Goal: Task Accomplishment & Management: Manage account settings

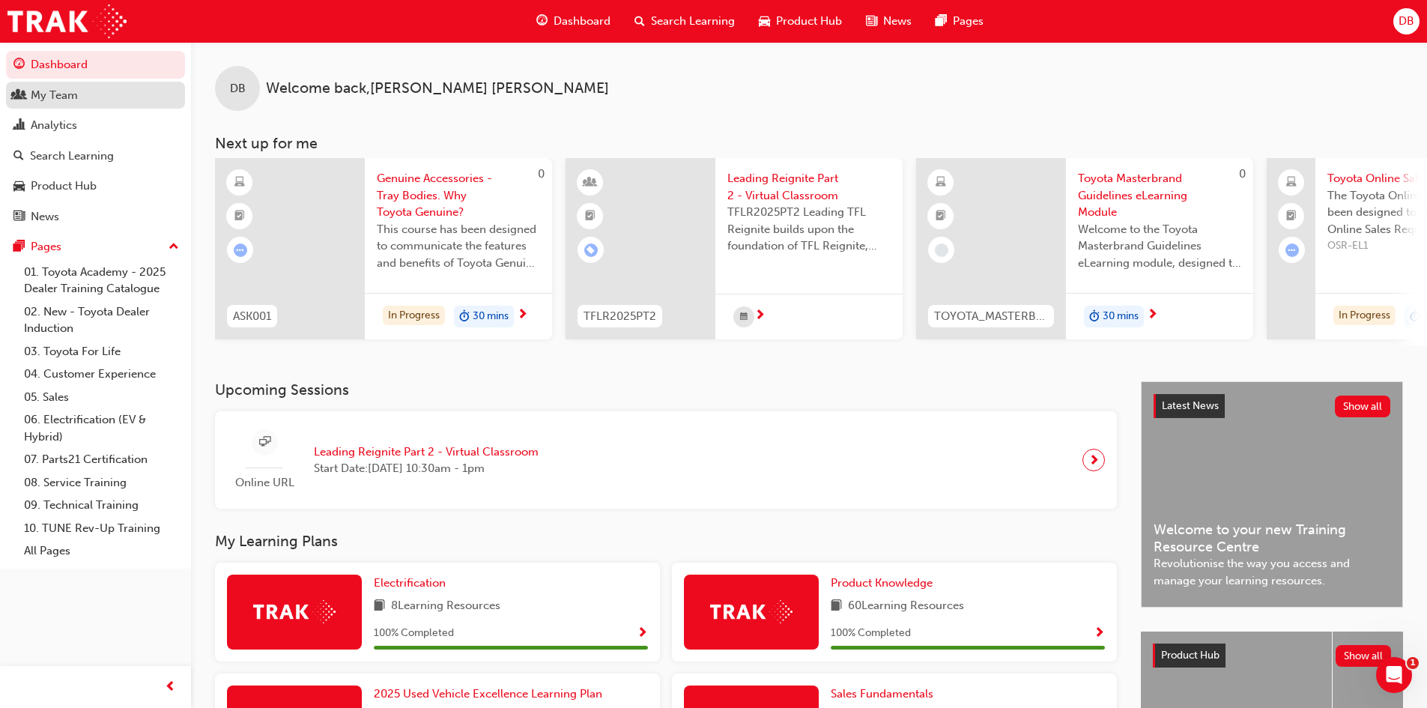
click at [88, 91] on div "My Team" at bounding box center [95, 95] width 164 height 19
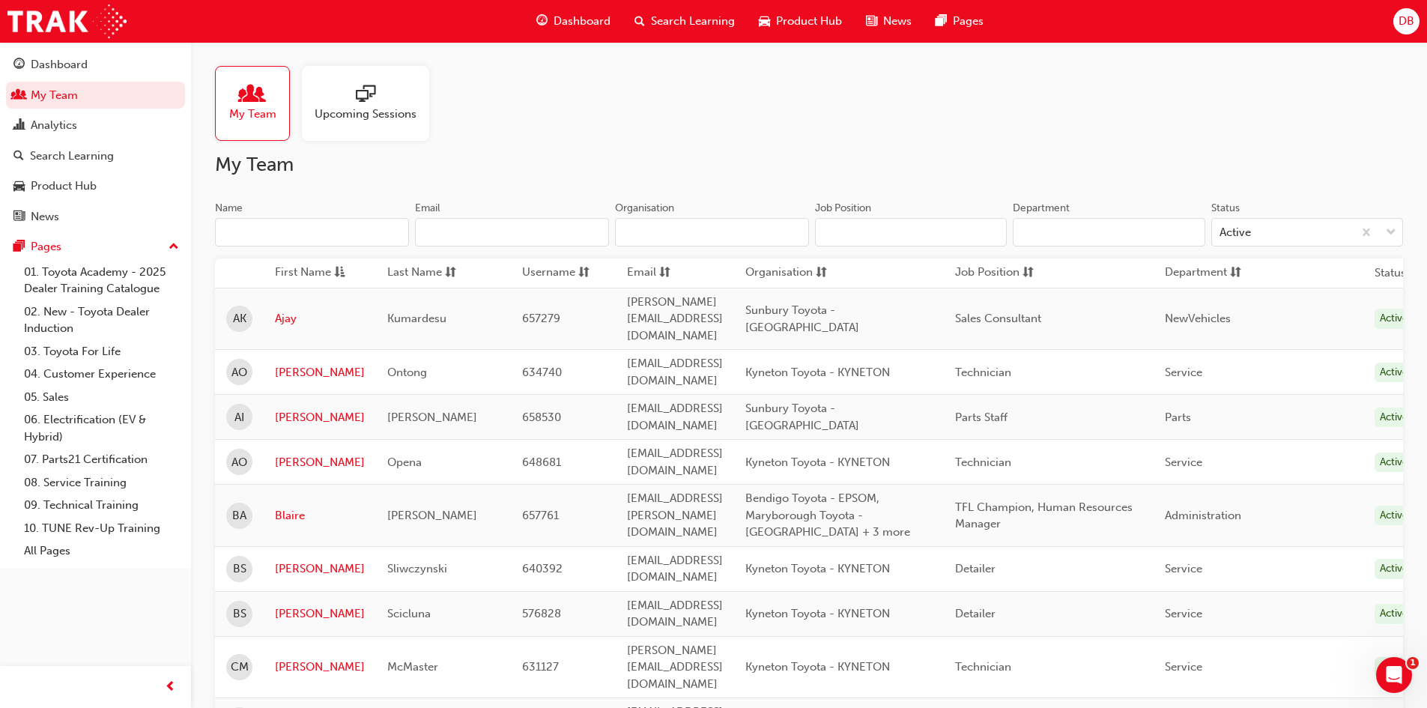
click at [305, 244] on input "Name" at bounding box center [312, 232] width 194 height 28
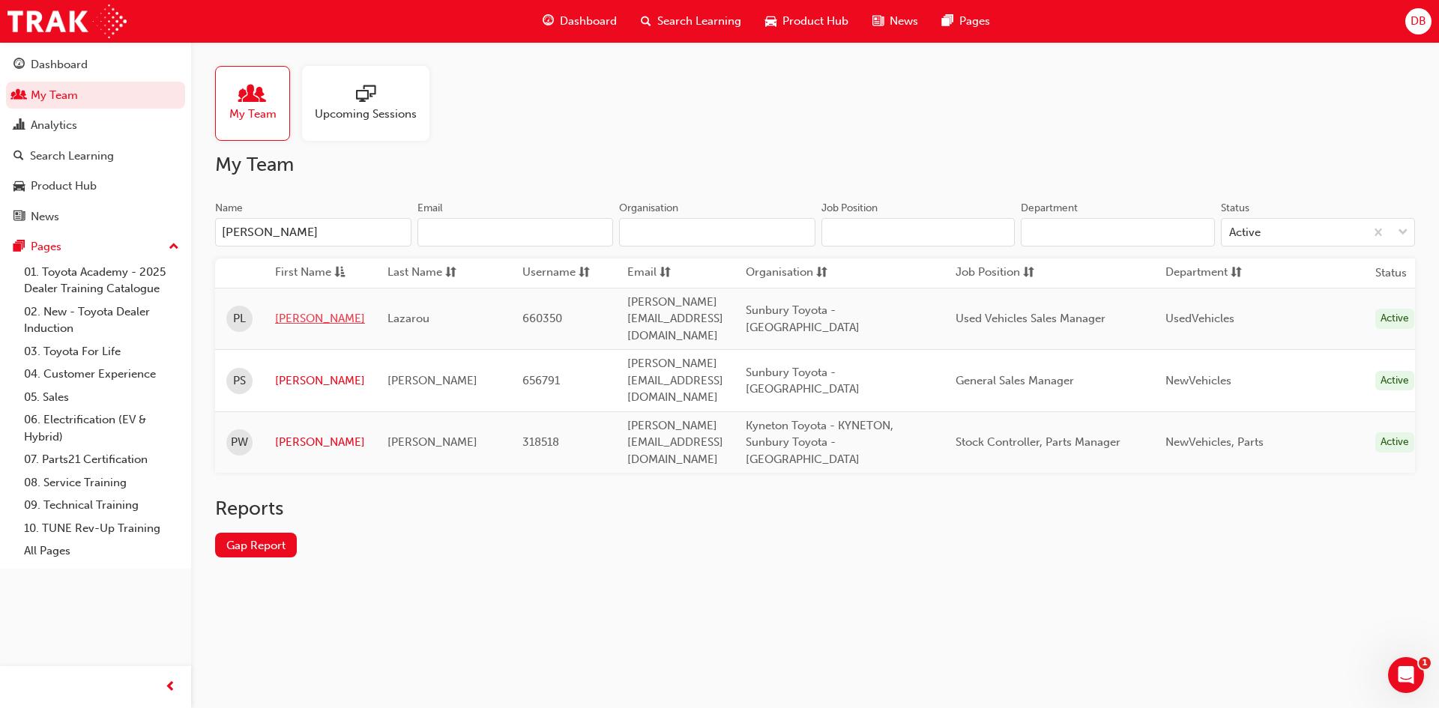
type input "[PERSON_NAME]"
click at [283, 310] on link "[PERSON_NAME]" at bounding box center [320, 318] width 90 height 17
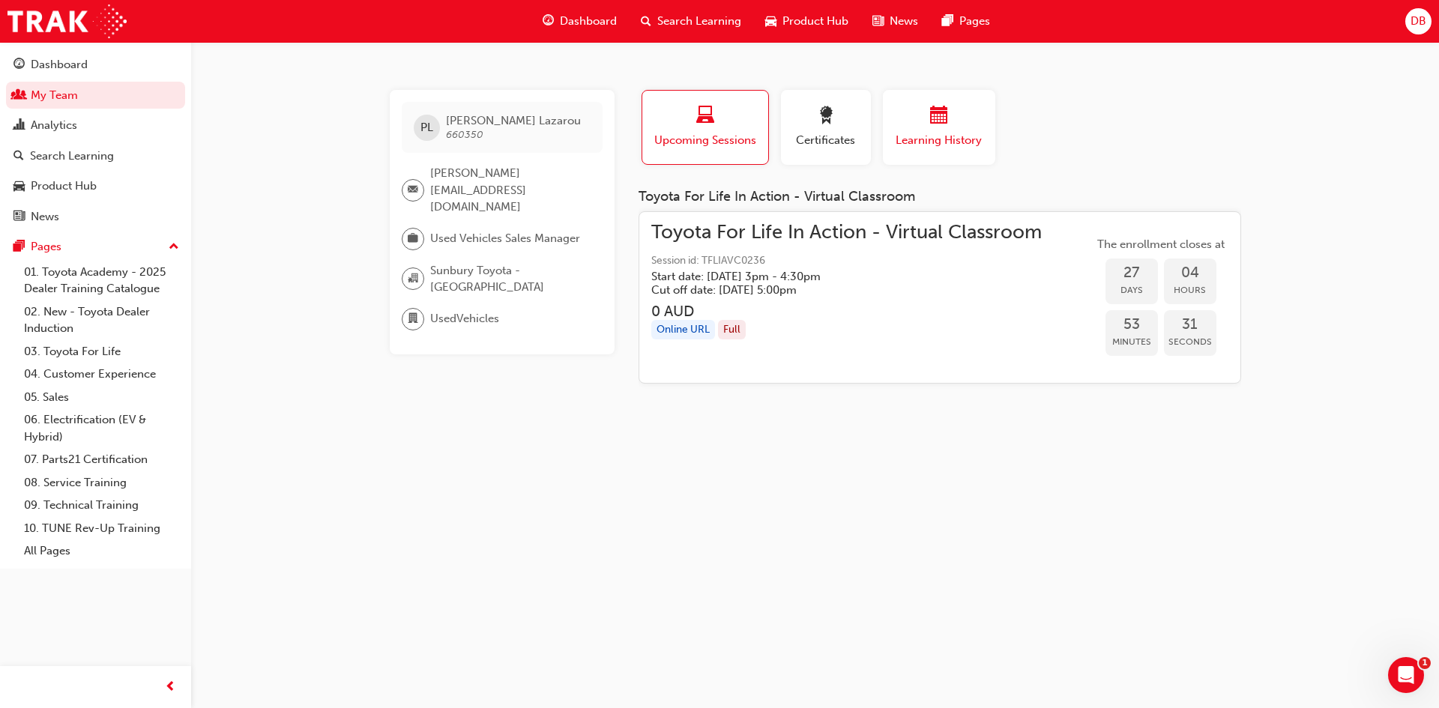
click at [906, 137] on span "Learning History" at bounding box center [939, 140] width 90 height 17
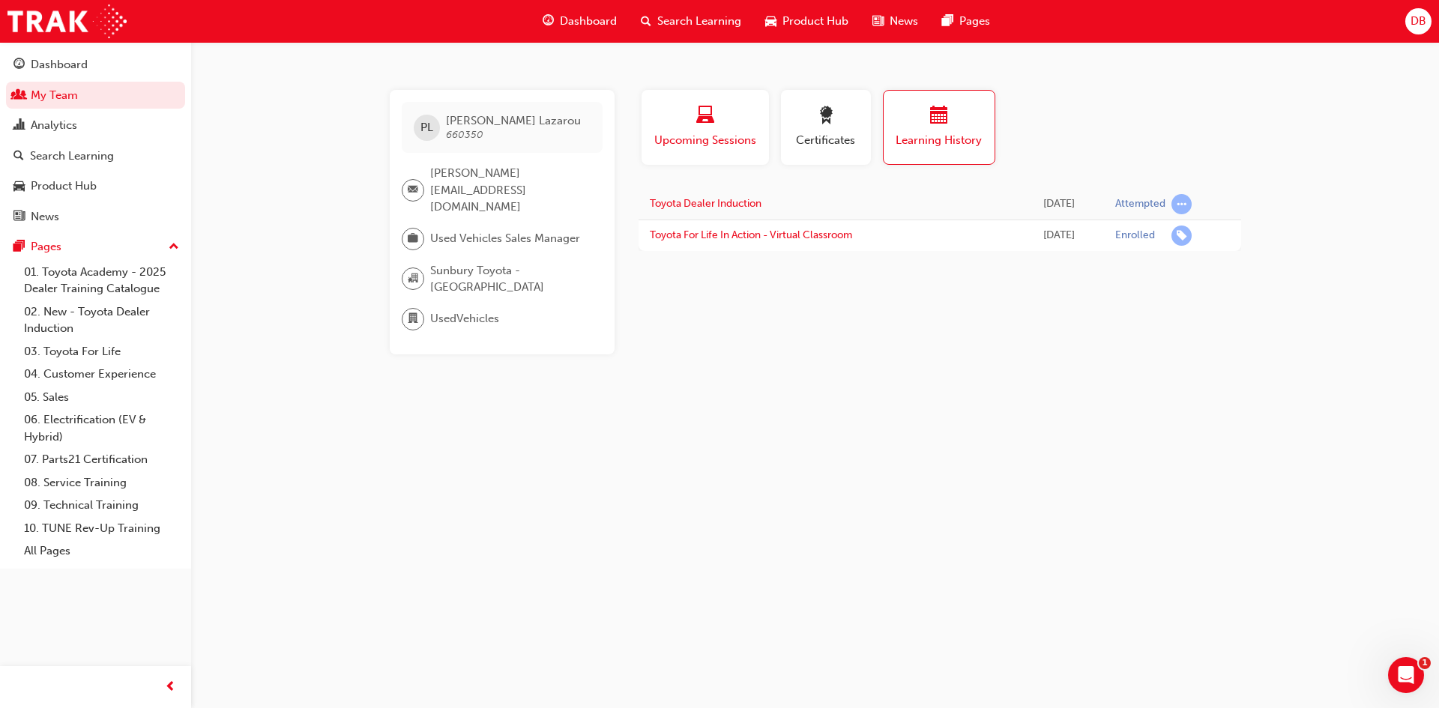
click at [725, 120] on div "button" at bounding box center [705, 117] width 105 height 23
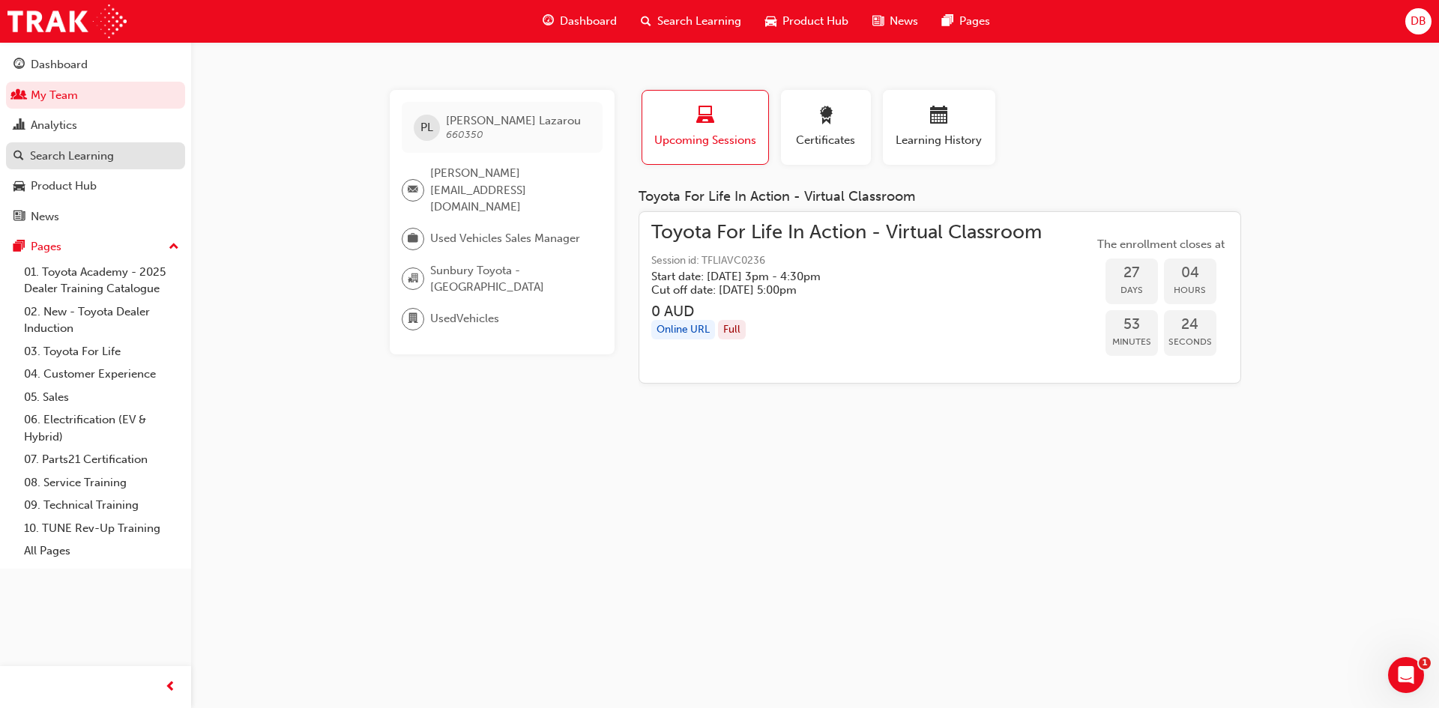
click at [80, 152] on div "Search Learning" at bounding box center [72, 156] width 84 height 17
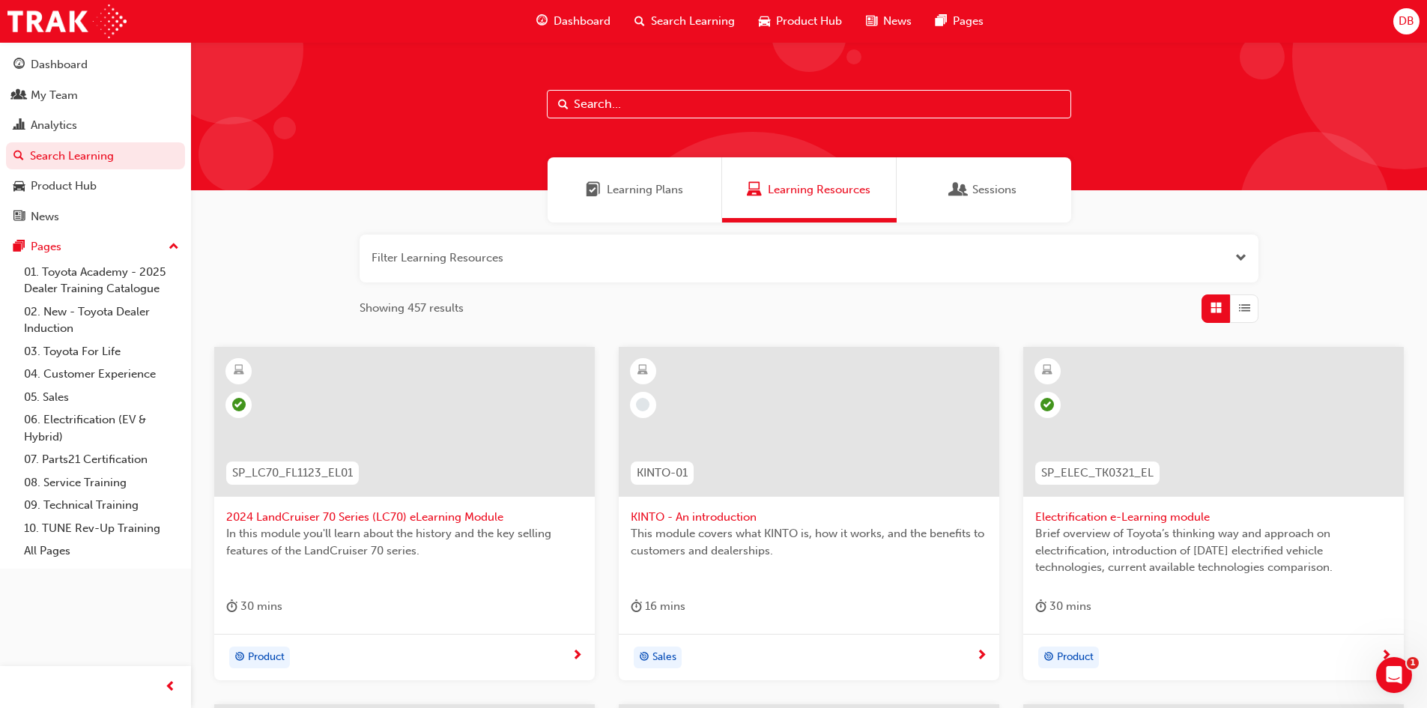
click at [615, 101] on input "text" at bounding box center [809, 104] width 524 height 28
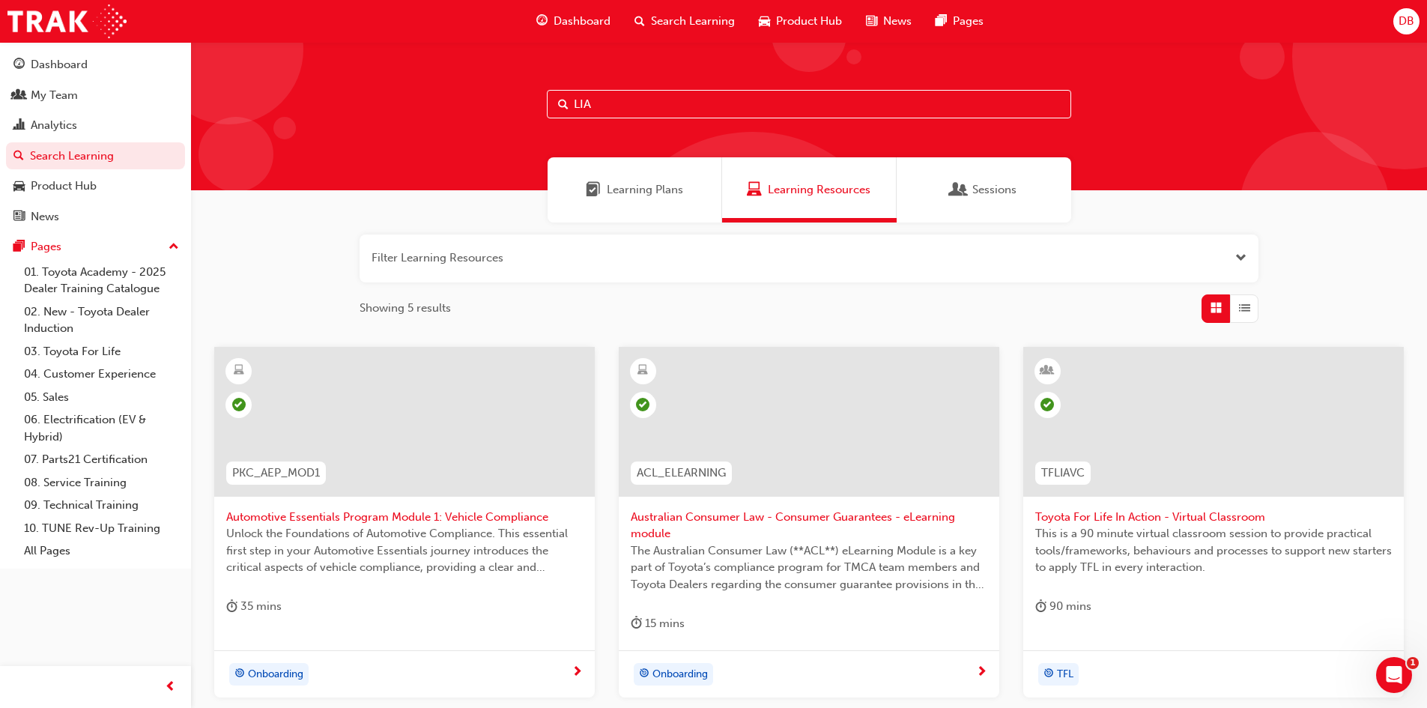
click at [538, 95] on div "LIA" at bounding box center [809, 116] width 1236 height 148
drag, startPoint x: 573, startPoint y: 103, endPoint x: 466, endPoint y: 106, distance: 107.2
click at [477, 108] on div "LIA" at bounding box center [809, 116] width 1236 height 148
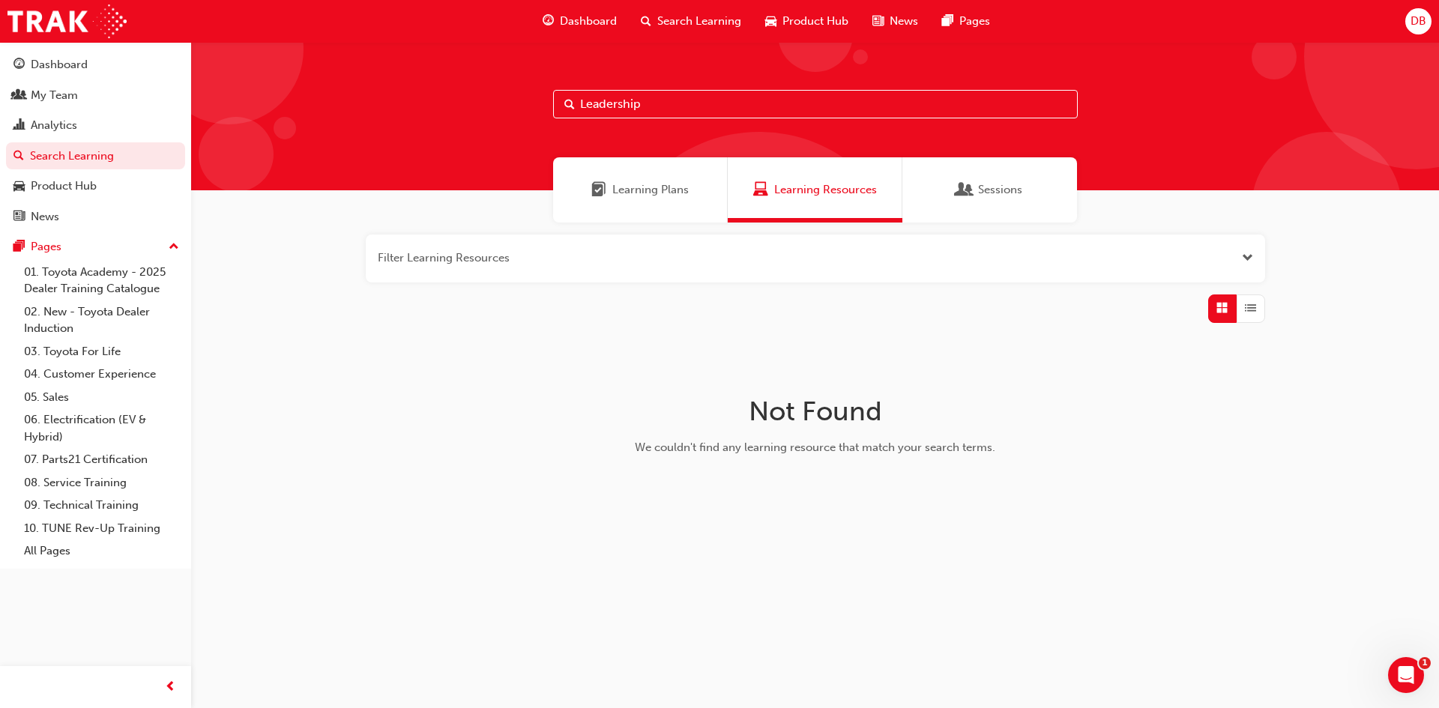
click at [686, 203] on div "Learning Plans" at bounding box center [640, 189] width 175 height 65
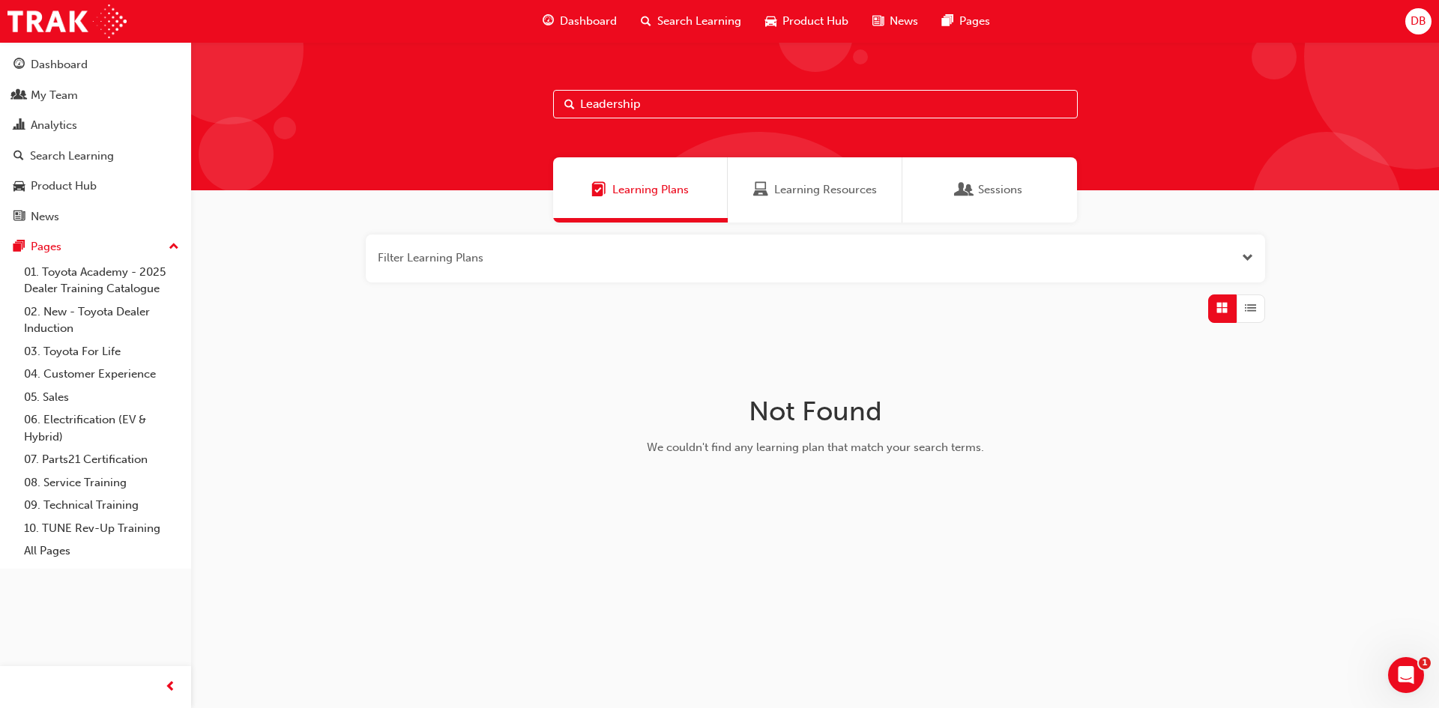
drag, startPoint x: 665, startPoint y: 100, endPoint x: 427, endPoint y: 94, distance: 238.3
click at [427, 94] on div "Leadership" at bounding box center [815, 116] width 1248 height 148
type input "Management"
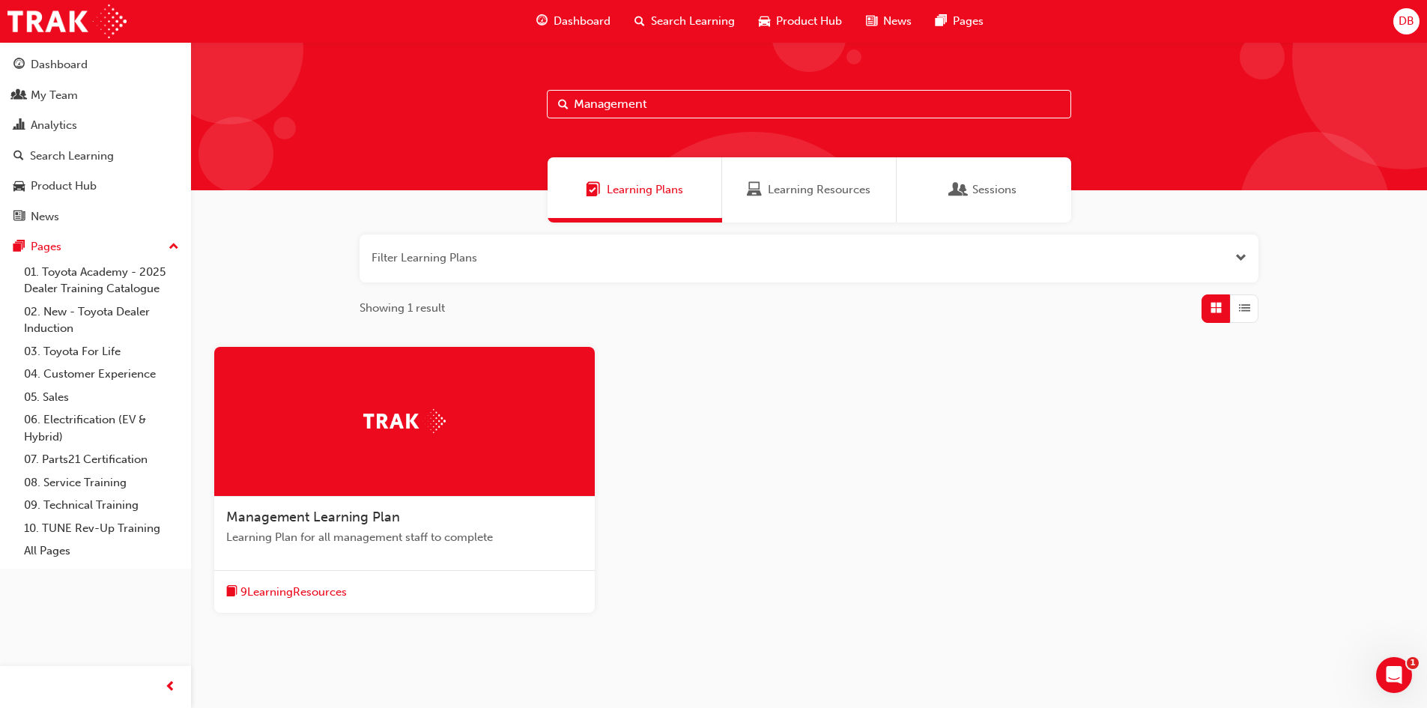
click at [357, 511] on span "Management Learning Plan" at bounding box center [313, 517] width 174 height 16
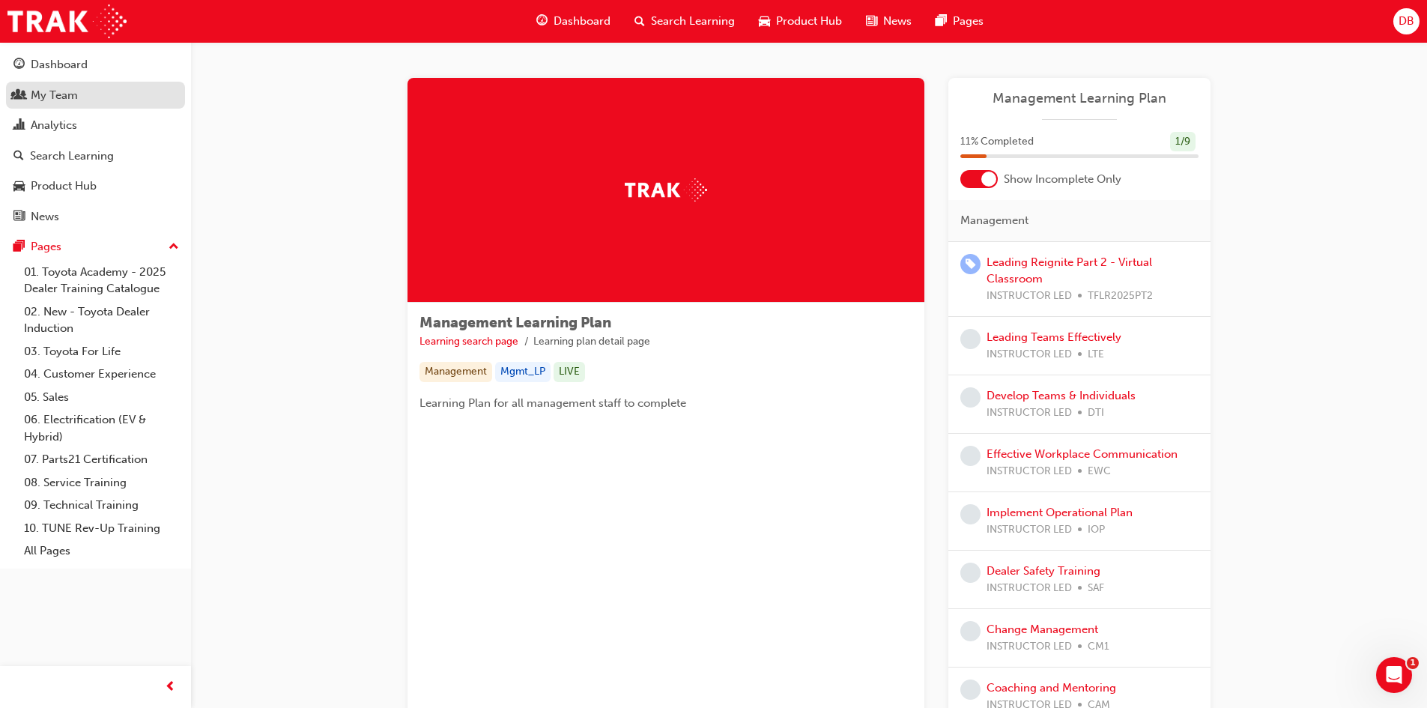
click at [94, 95] on div "My Team" at bounding box center [95, 95] width 164 height 19
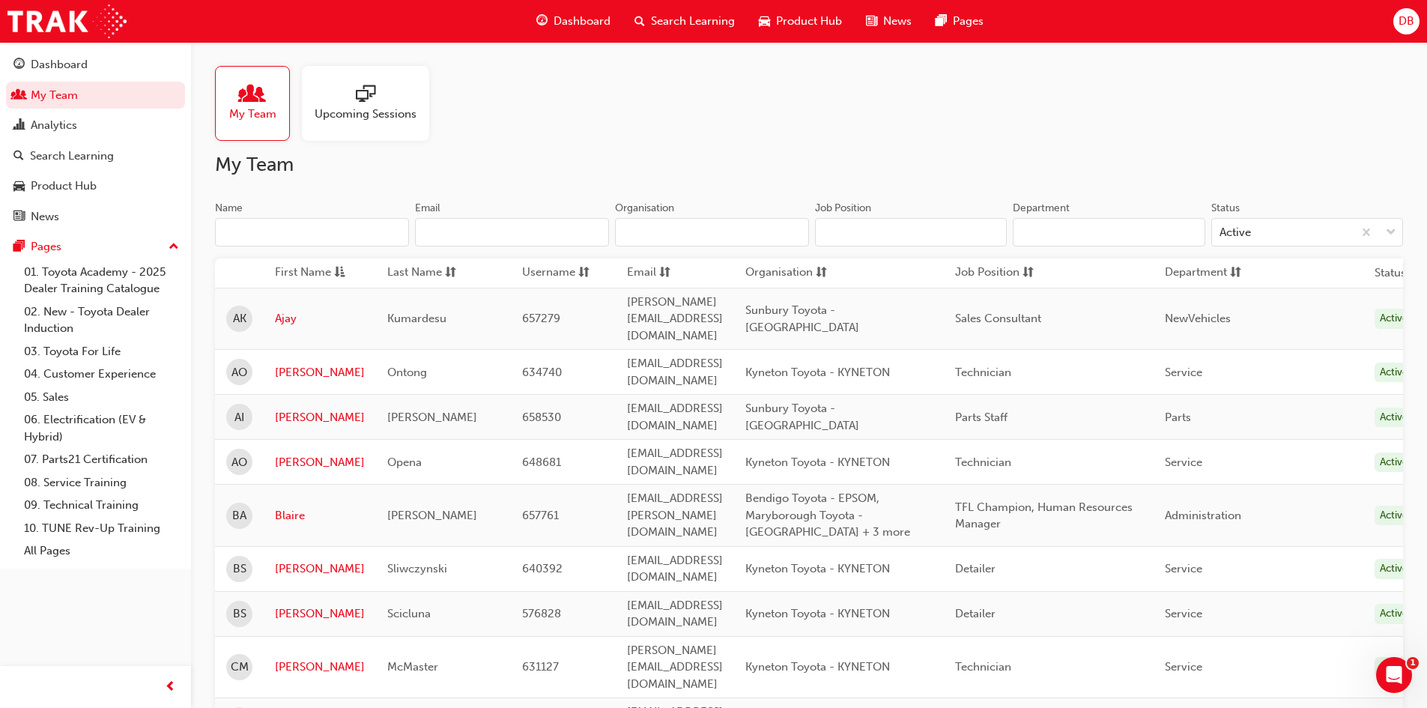
click at [297, 236] on input "Name" at bounding box center [312, 232] width 194 height 28
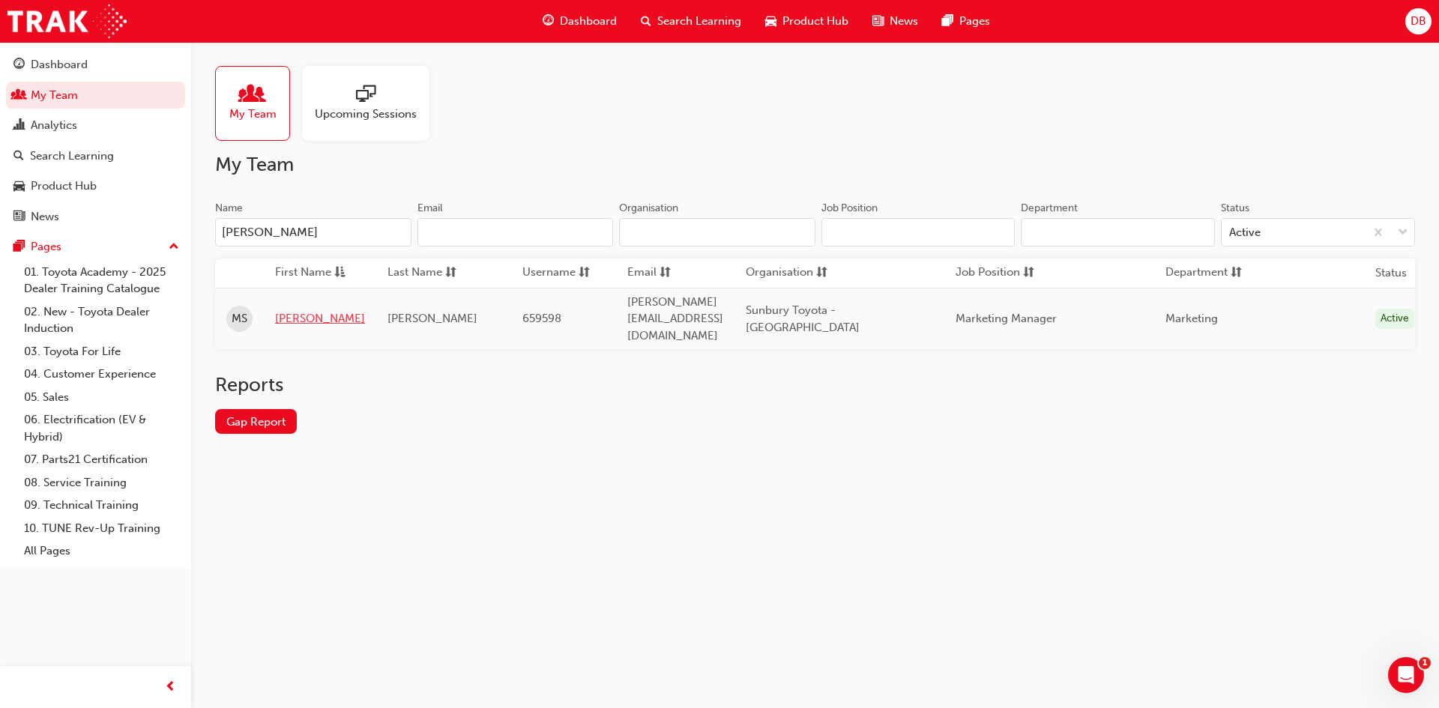
type input "[PERSON_NAME]"
click at [306, 312] on link "[PERSON_NAME]" at bounding box center [320, 318] width 90 height 17
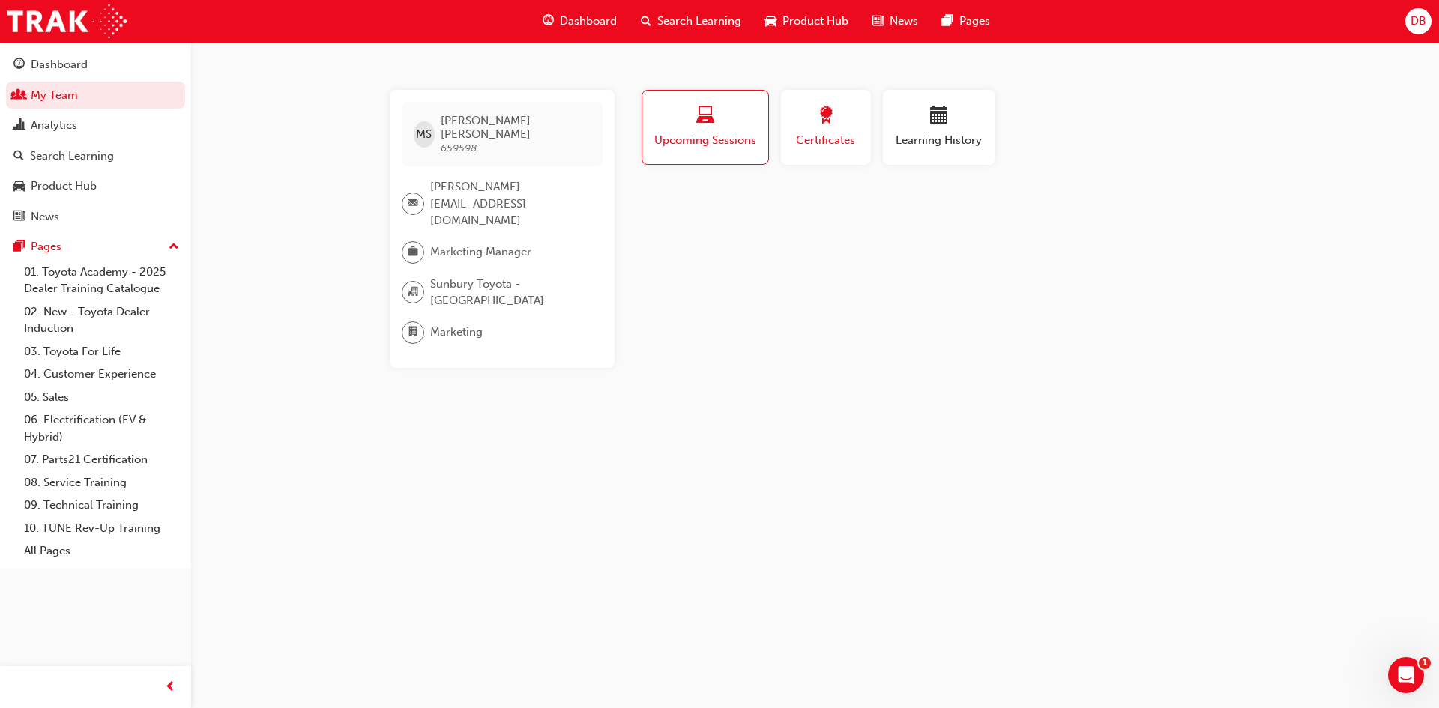
click at [838, 91] on button "Certificates" at bounding box center [826, 127] width 90 height 75
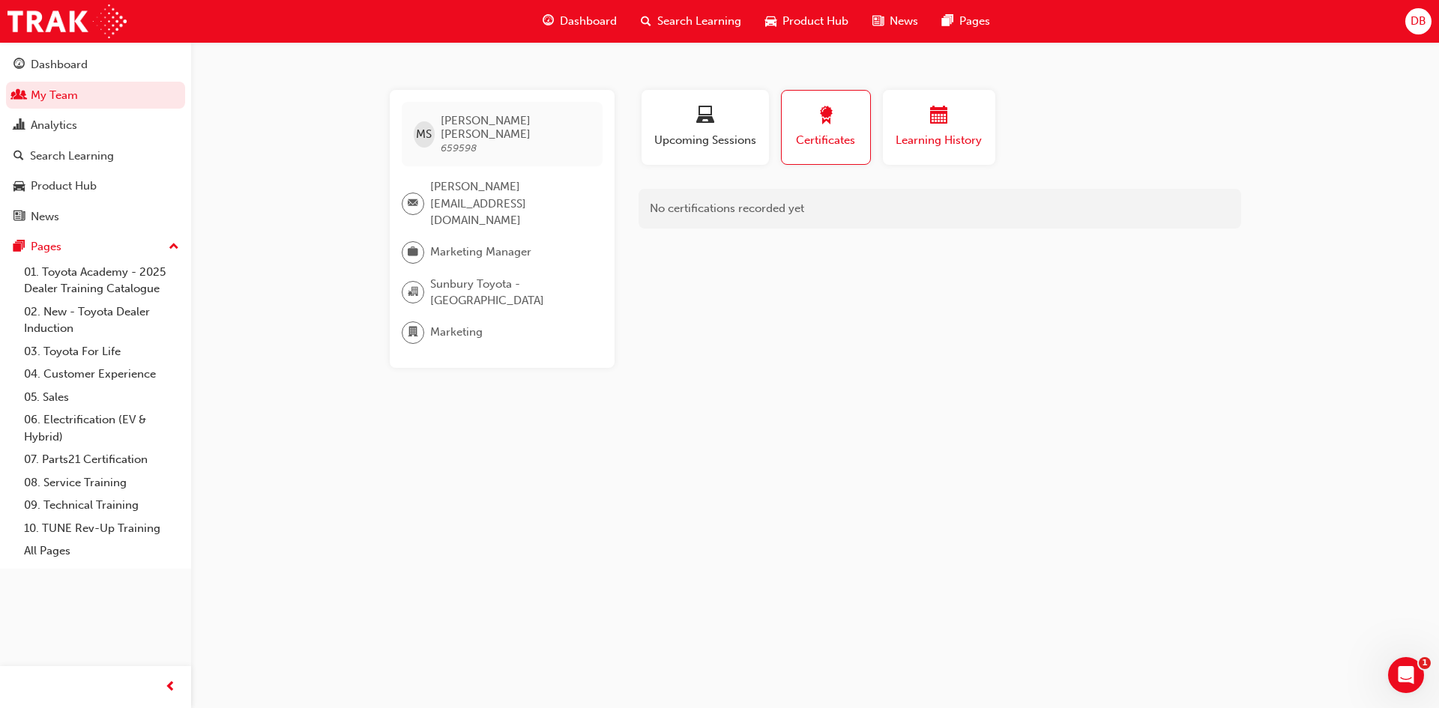
click at [956, 124] on div "button" at bounding box center [939, 117] width 90 height 23
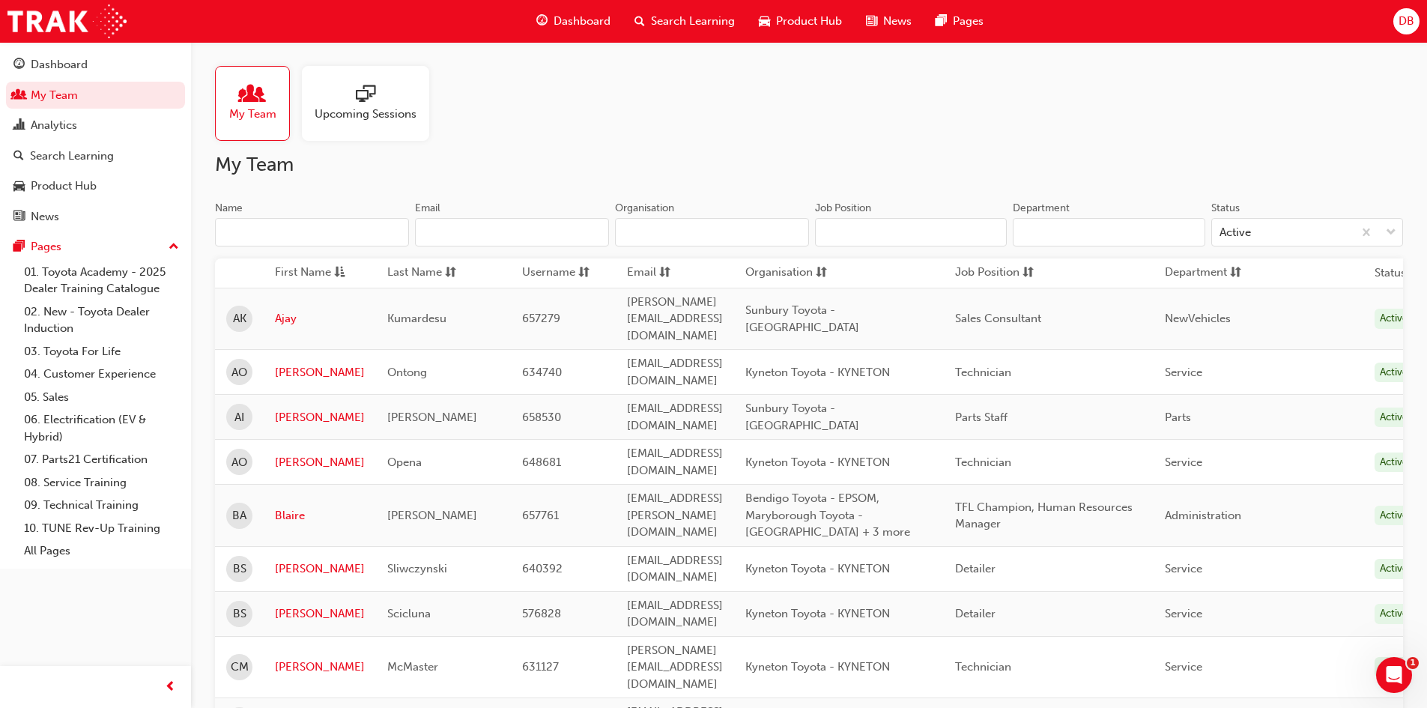
click at [299, 241] on input "Name" at bounding box center [312, 232] width 194 height 28
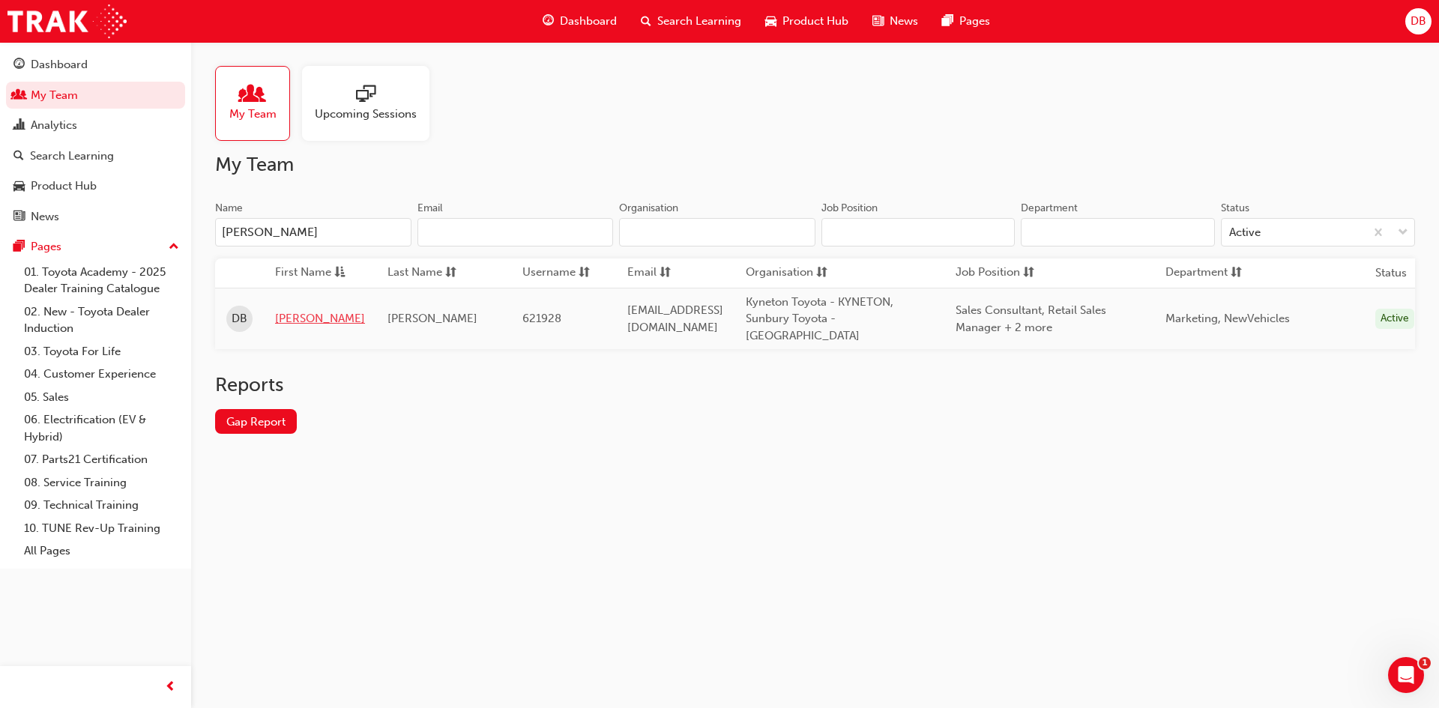
type input "[PERSON_NAME]"
click at [294, 310] on link "[PERSON_NAME]" at bounding box center [320, 318] width 90 height 17
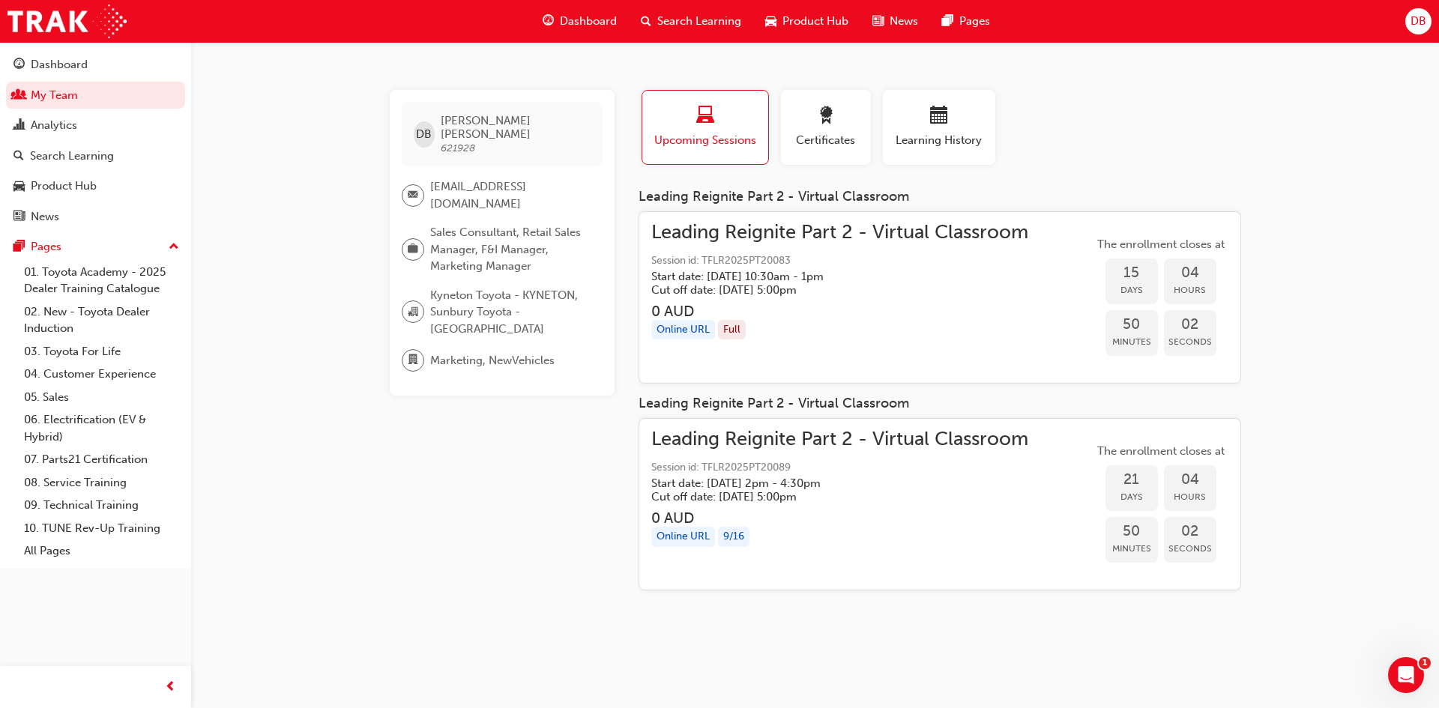
click at [736, 479] on h5 "Start date: [DATE] 2pm - 4:30pm" at bounding box center [827, 483] width 353 height 13
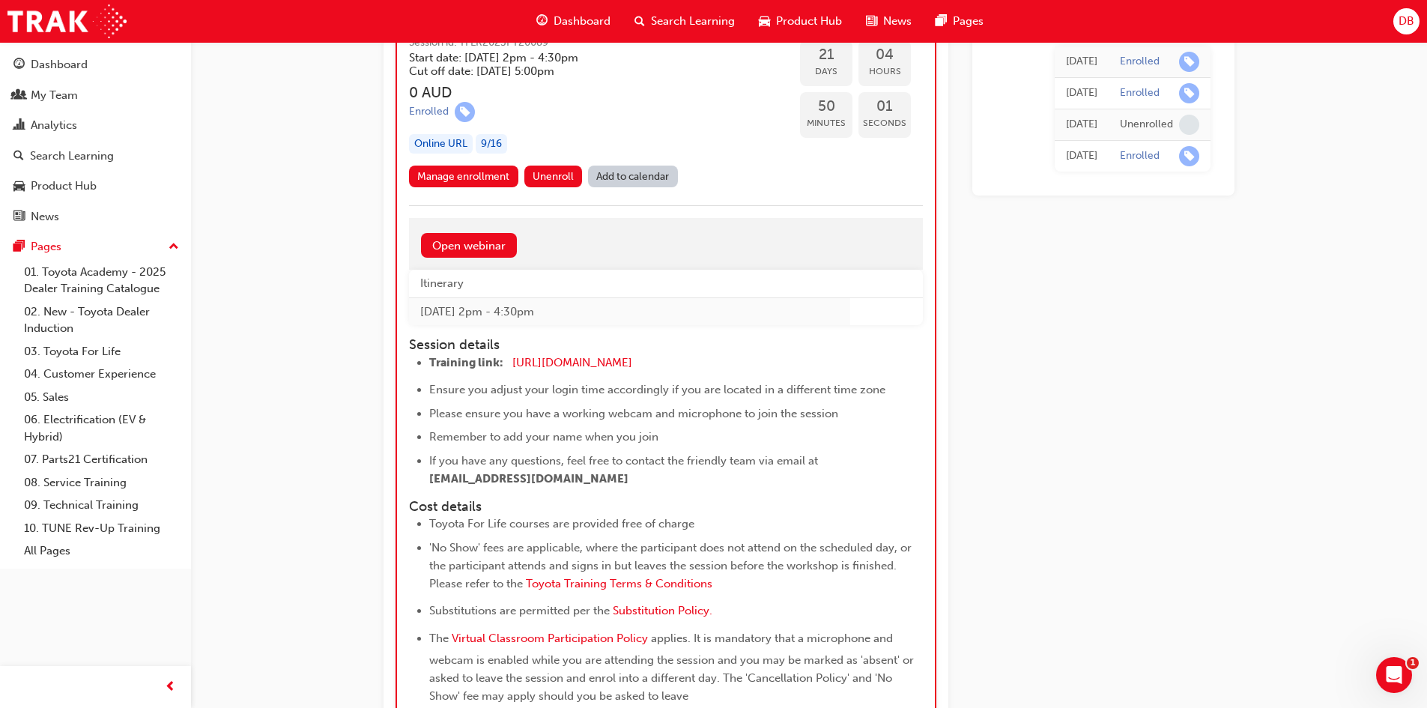
scroll to position [5669, 0]
click at [448, 184] on link "Manage enrollment" at bounding box center [463, 174] width 109 height 22
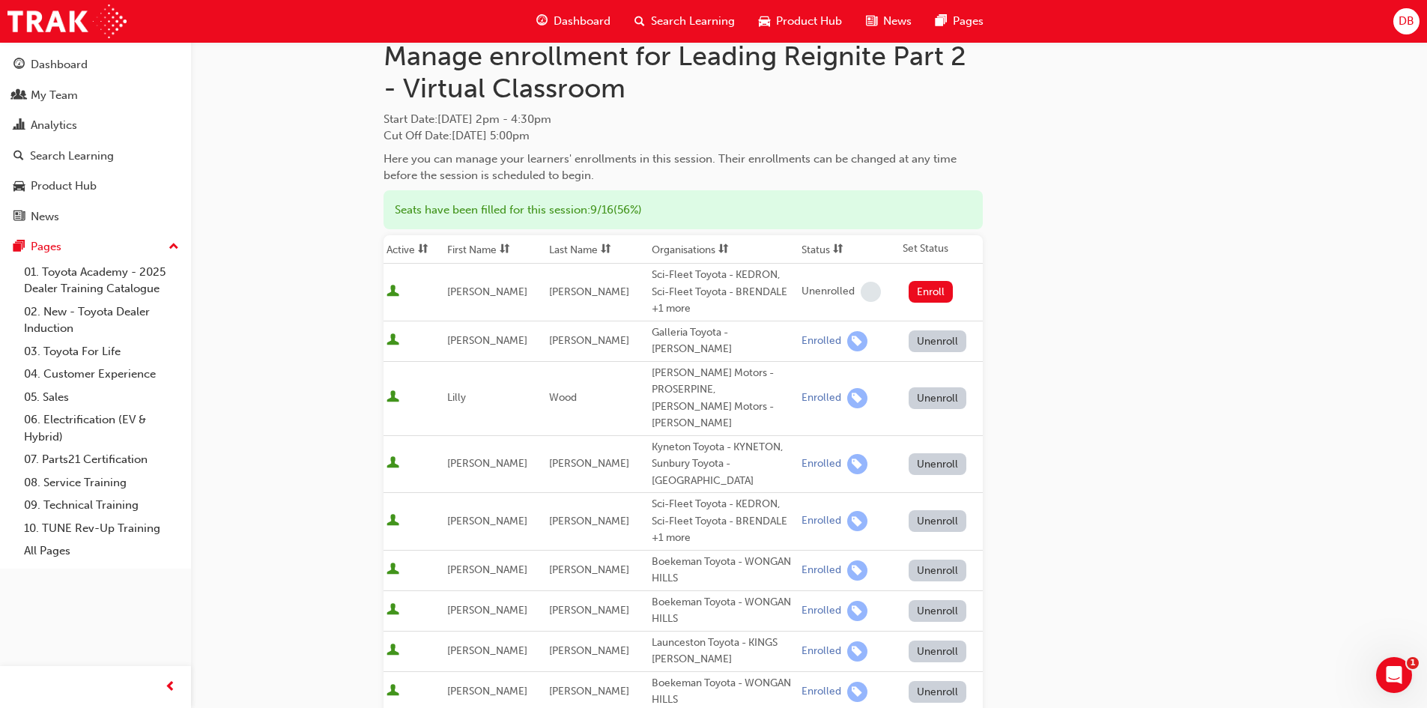
scroll to position [225, 0]
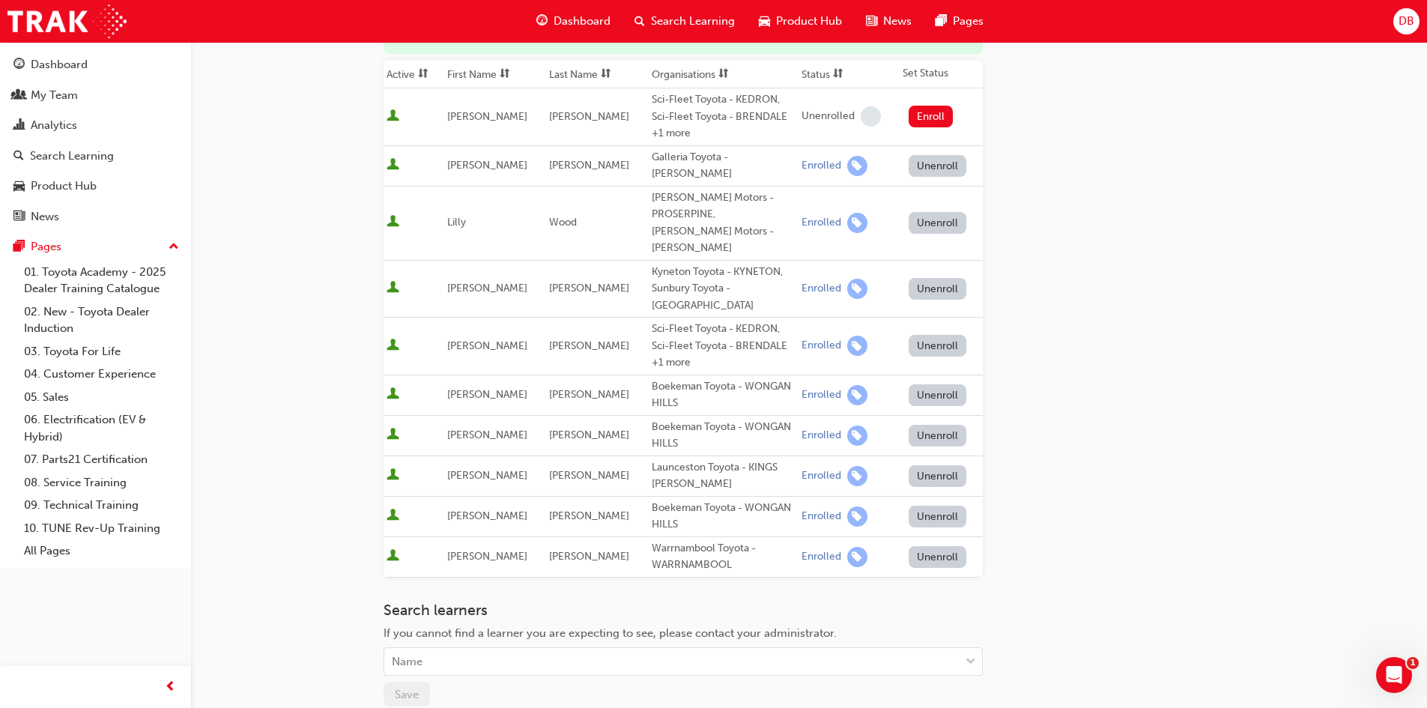
click at [939, 278] on button "Unenroll" at bounding box center [938, 289] width 58 height 22
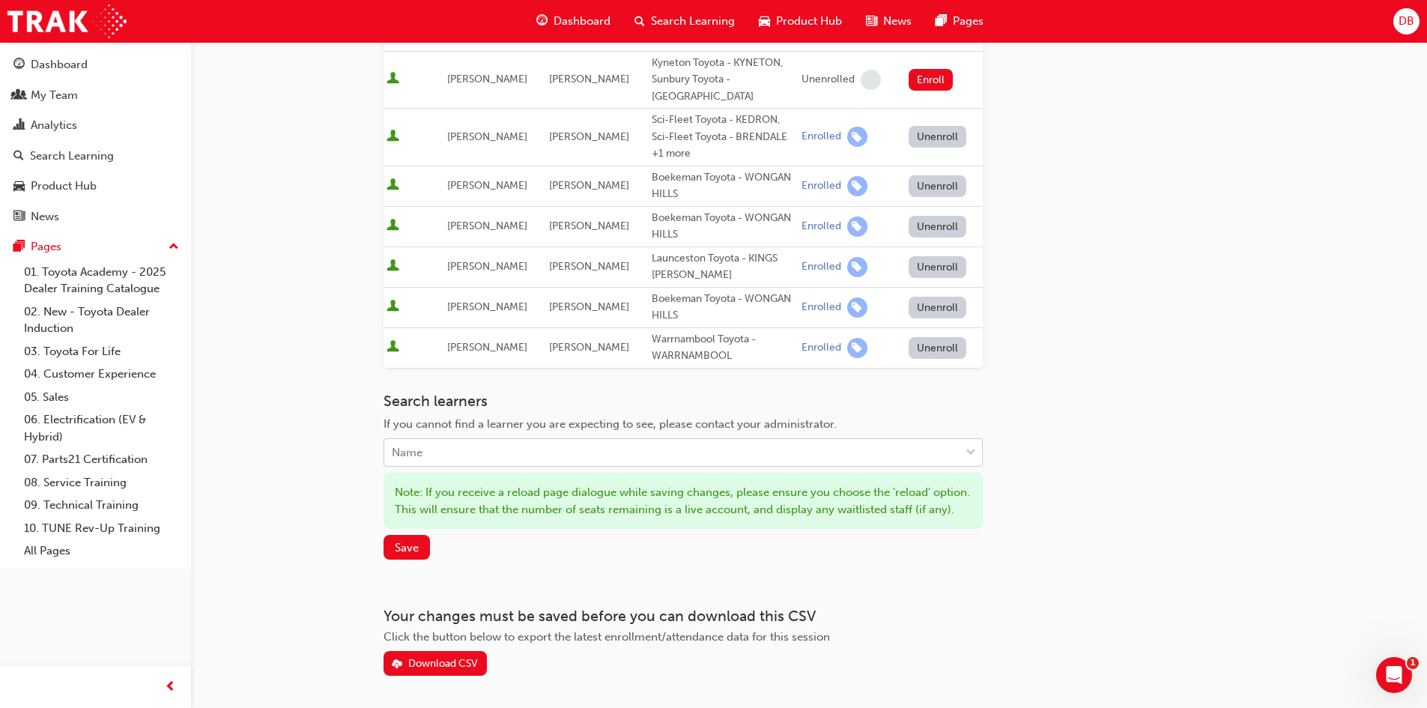
scroll to position [441, 0]
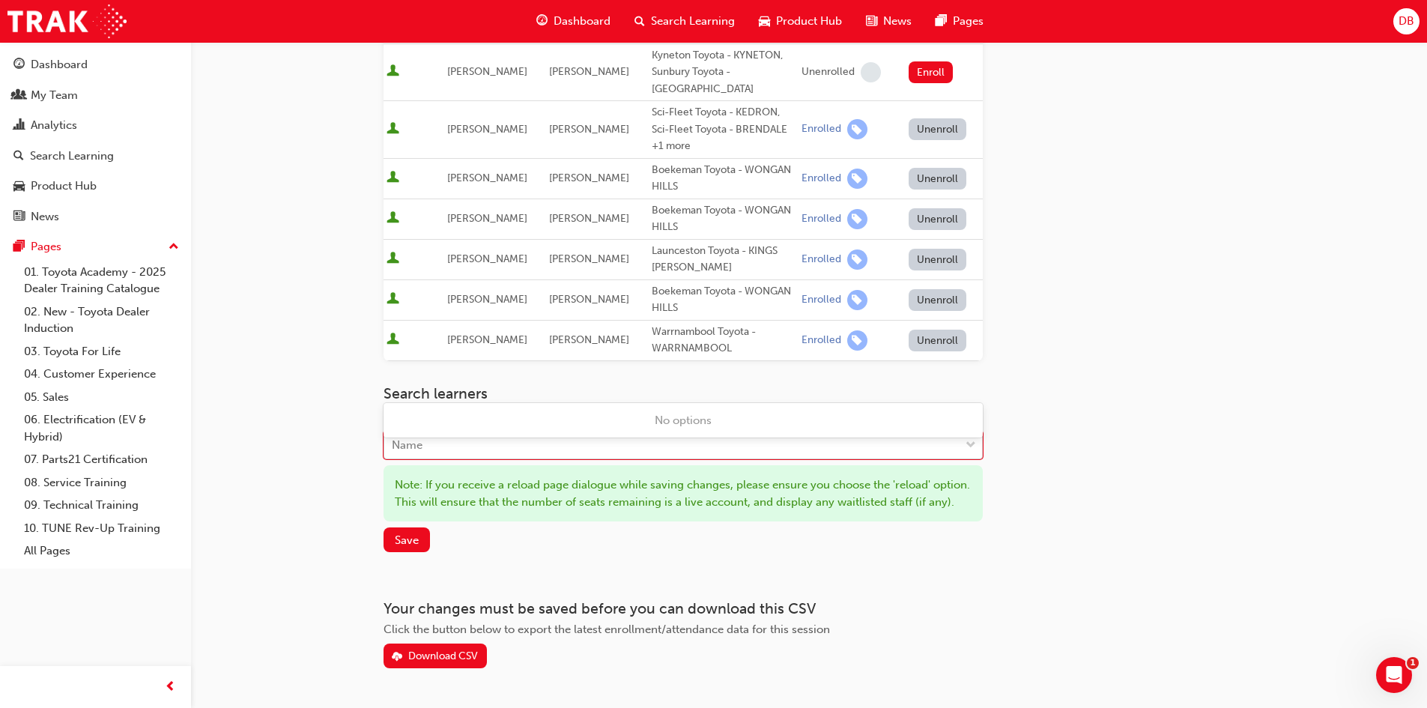
click at [549, 432] on div "Name" at bounding box center [671, 445] width 575 height 26
type input "[PERSON_NAME]"
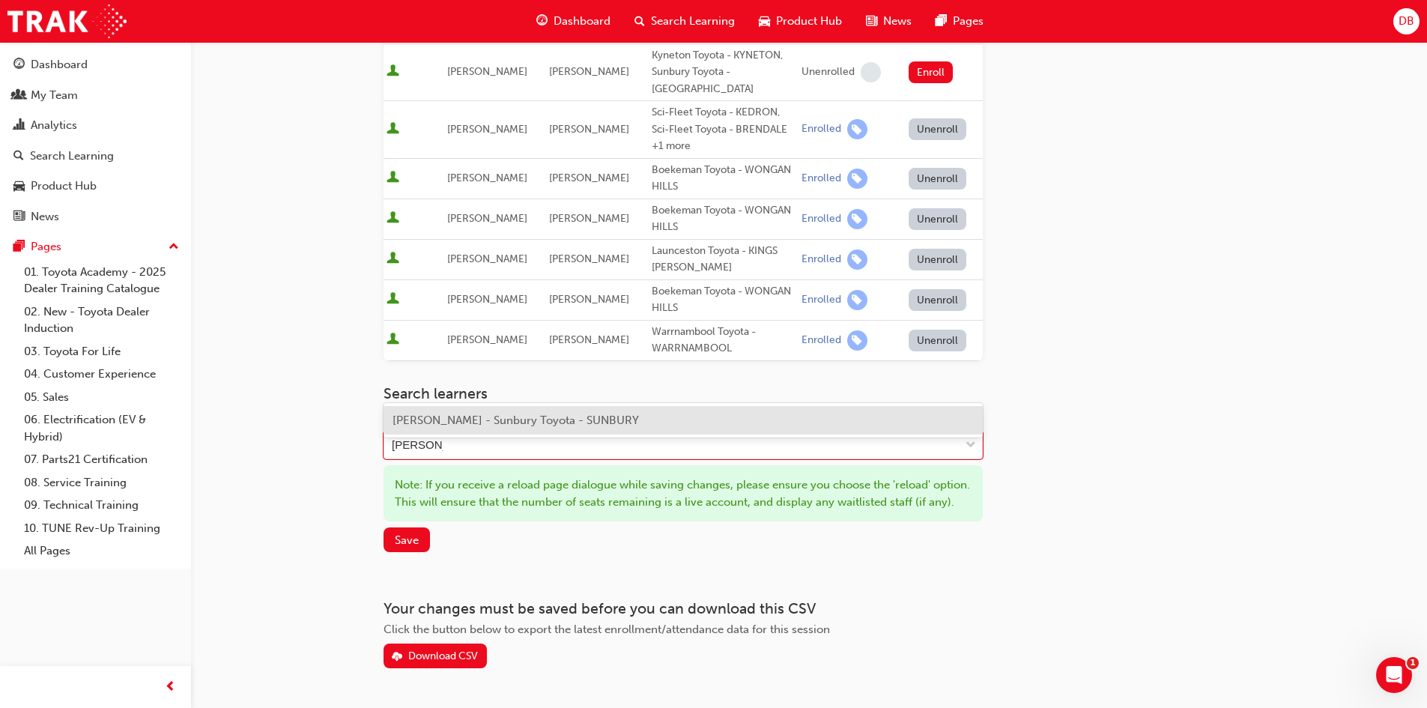
click at [532, 424] on span "[PERSON_NAME] - Sunbury Toyota - SUNBURY" at bounding box center [516, 420] width 247 height 13
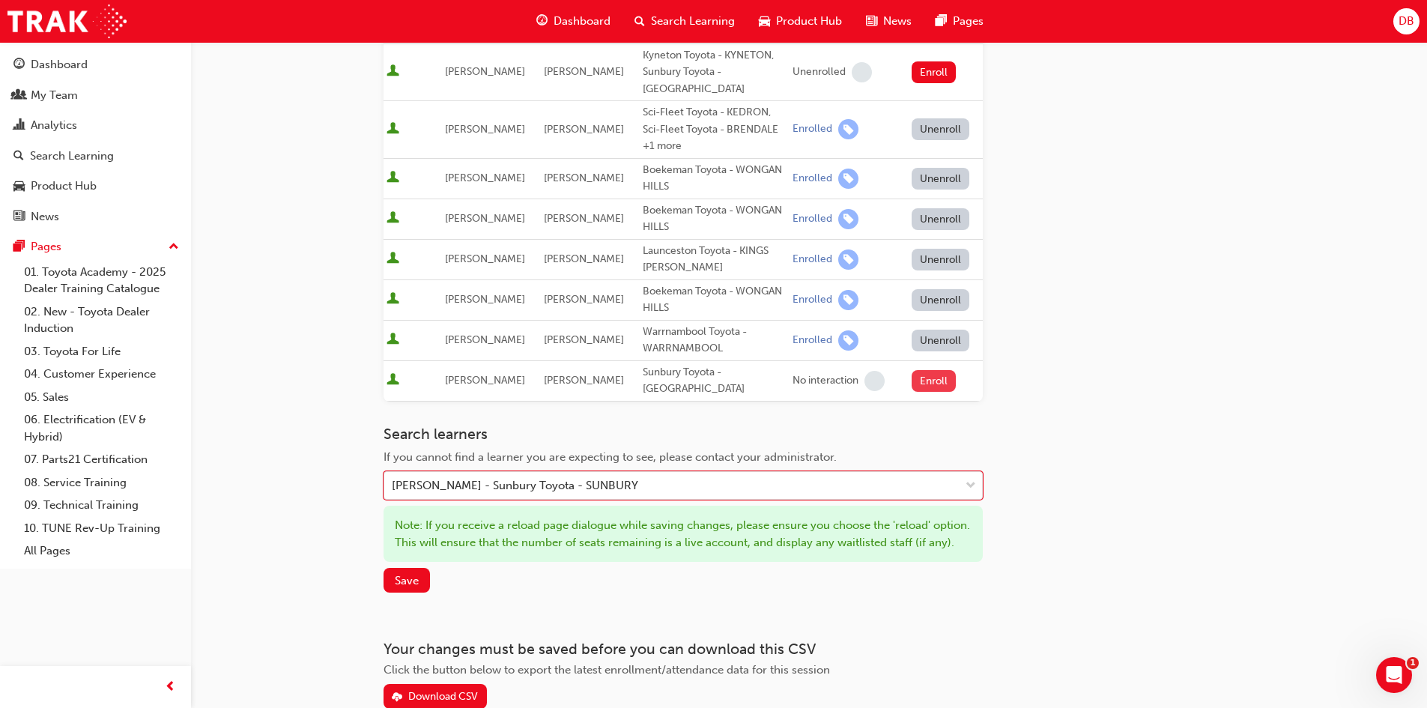
click at [935, 370] on button "Enroll" at bounding box center [934, 381] width 45 height 22
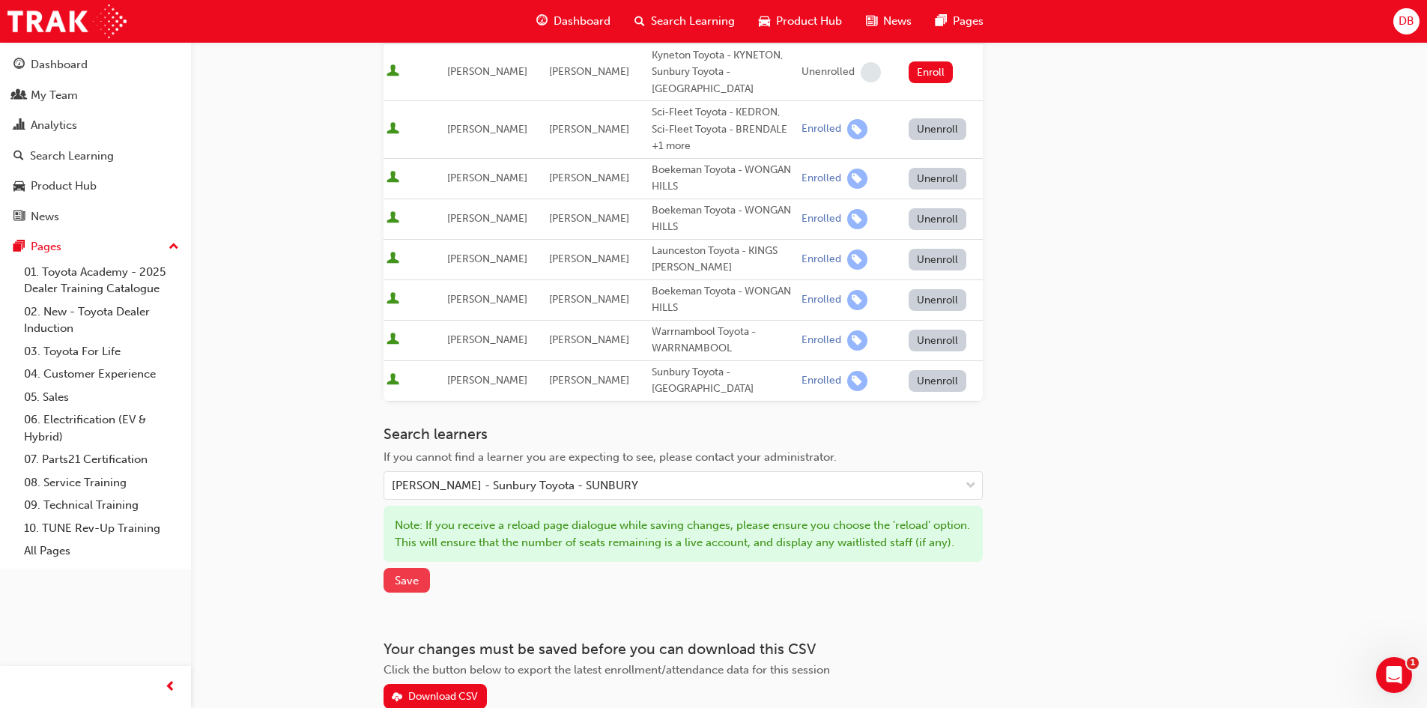
click at [399, 574] on span "Save" at bounding box center [407, 580] width 24 height 13
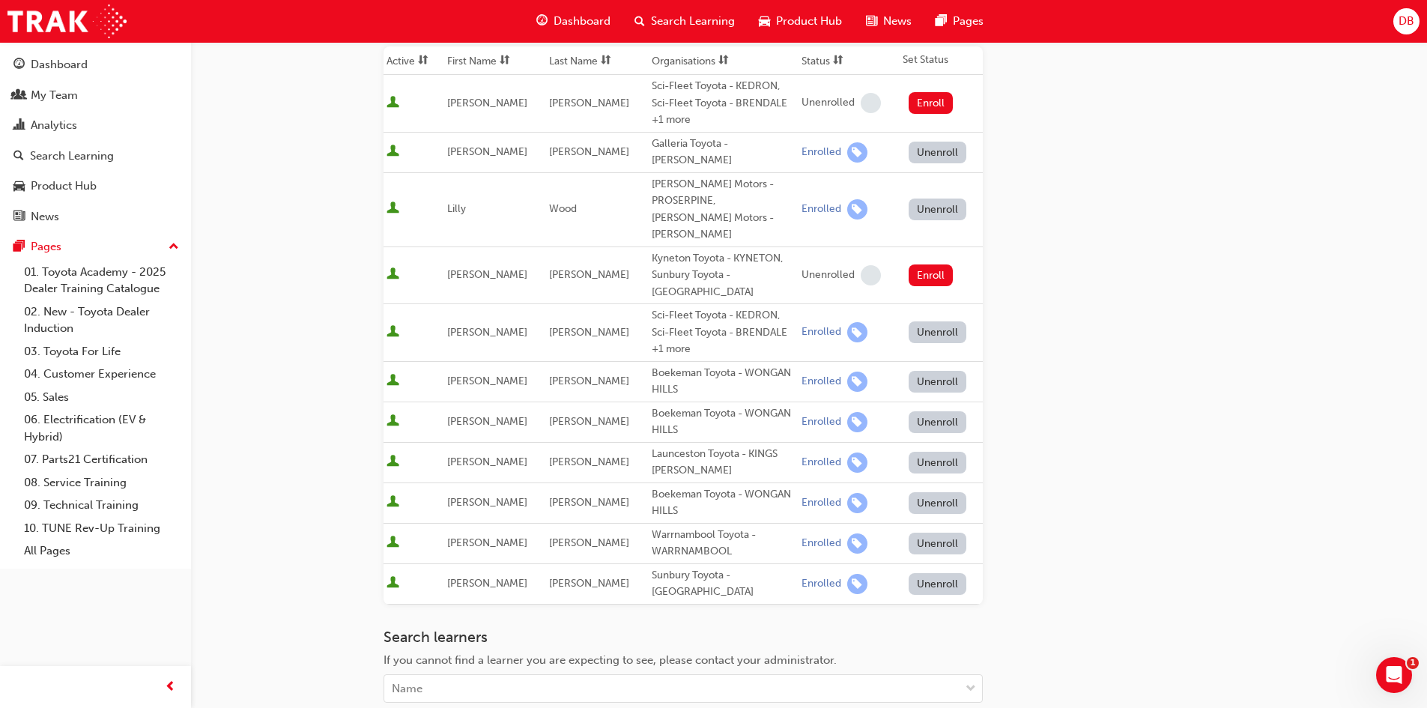
scroll to position [375, 0]
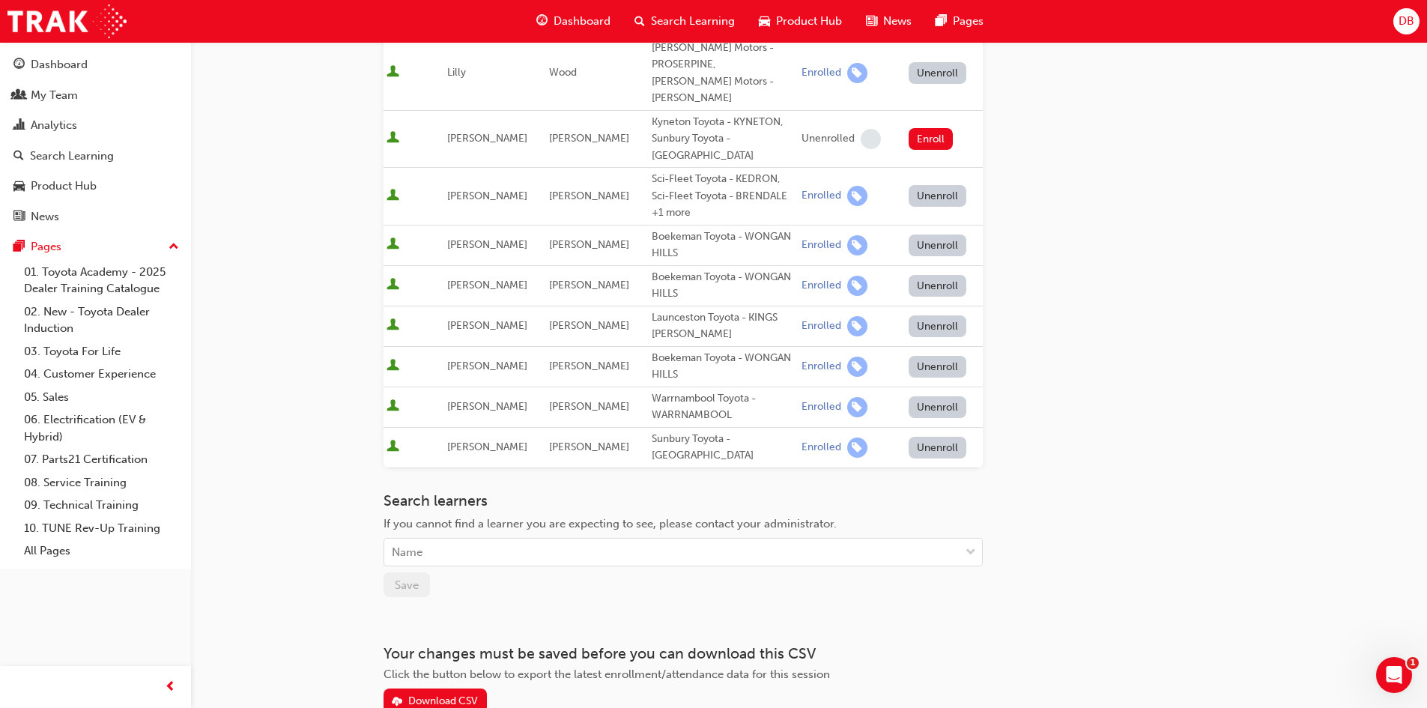
click at [953, 437] on button "Unenroll" at bounding box center [938, 448] width 58 height 22
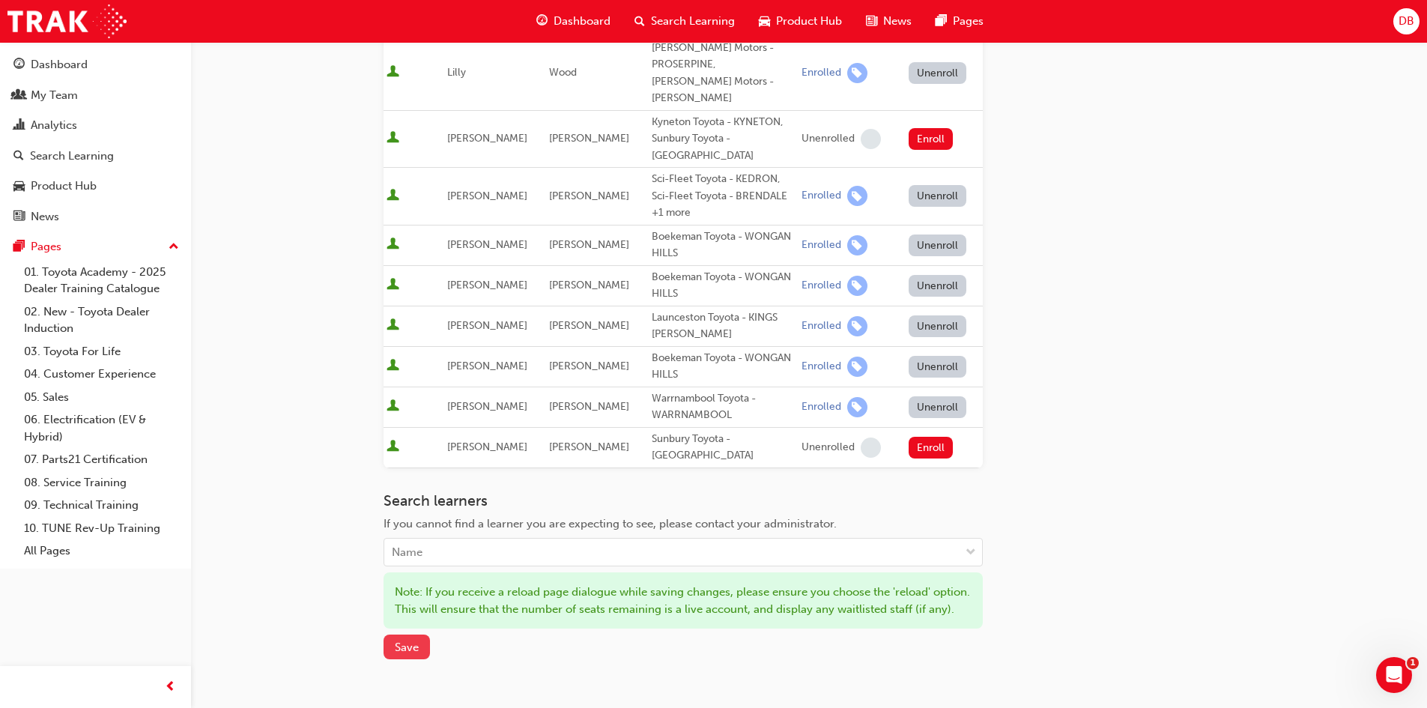
click at [403, 641] on span "Save" at bounding box center [407, 647] width 24 height 13
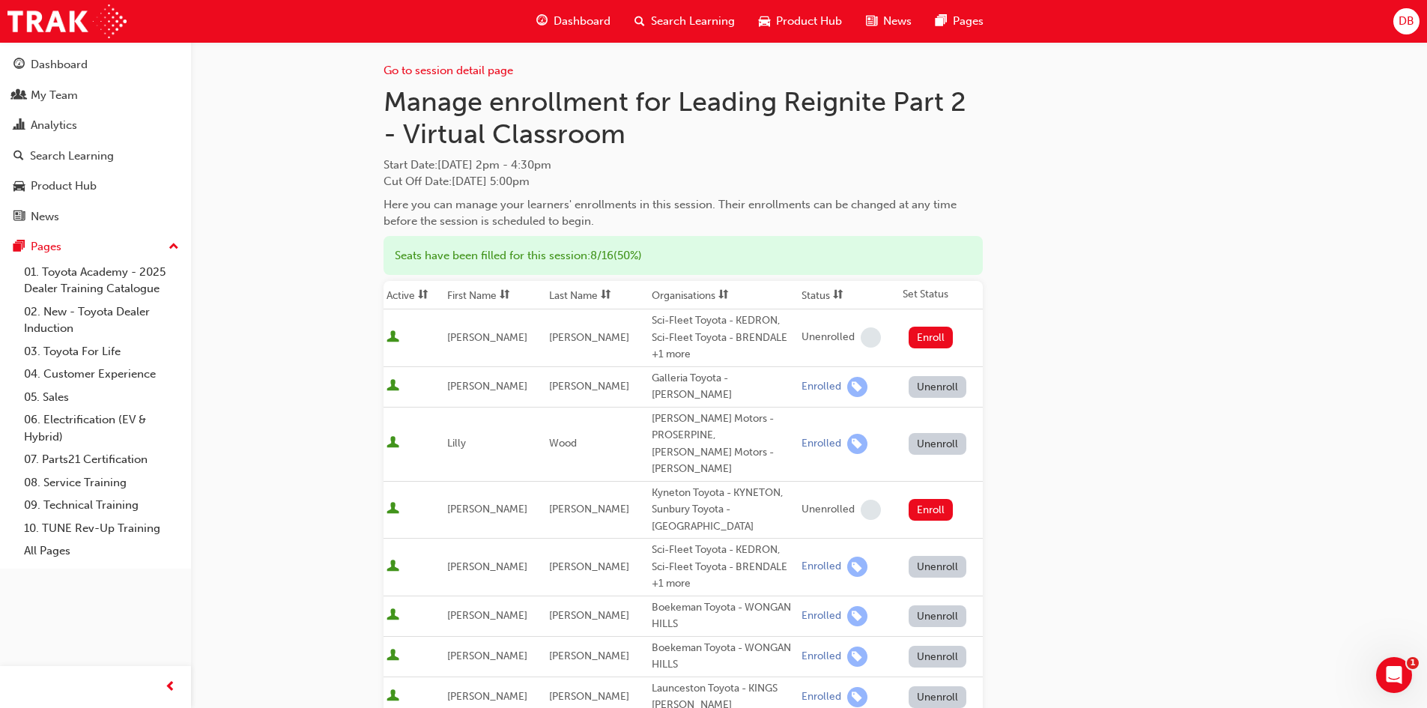
scroll to position [0, 0]
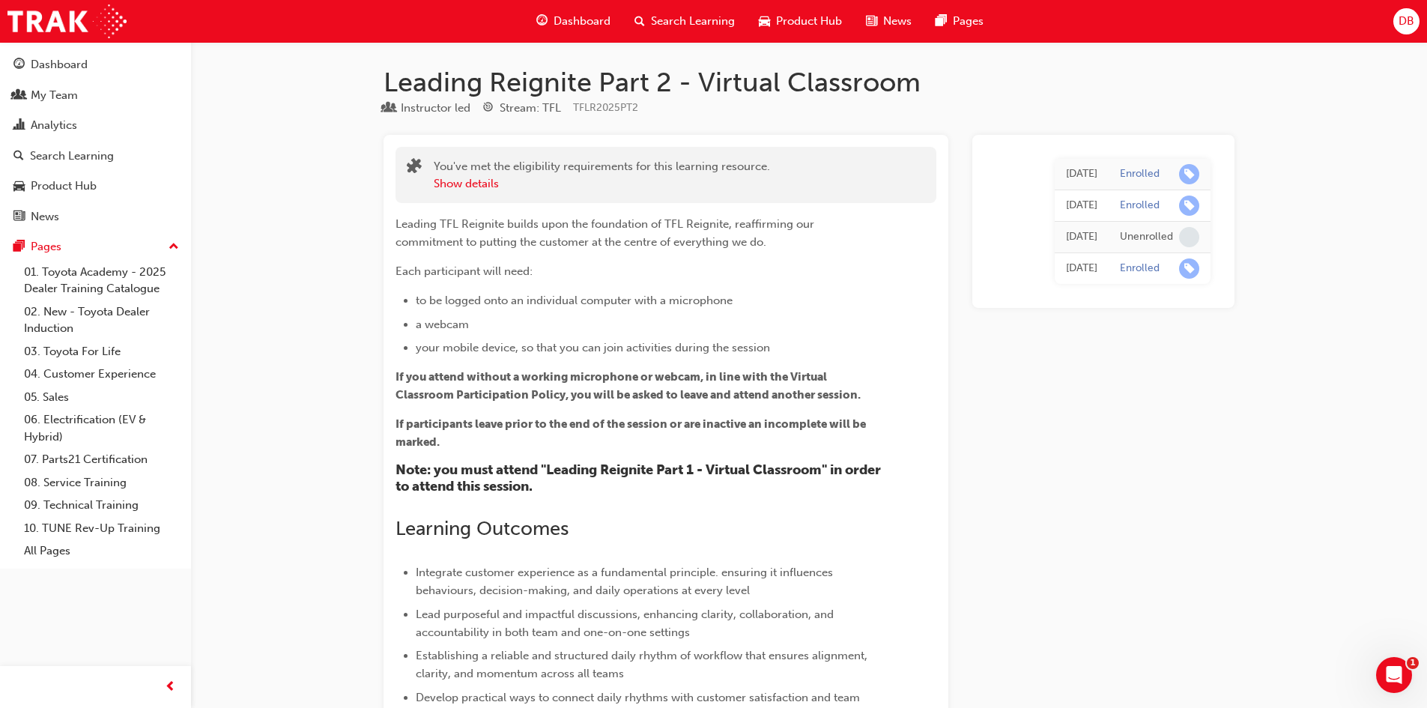
scroll to position [5669, 0]
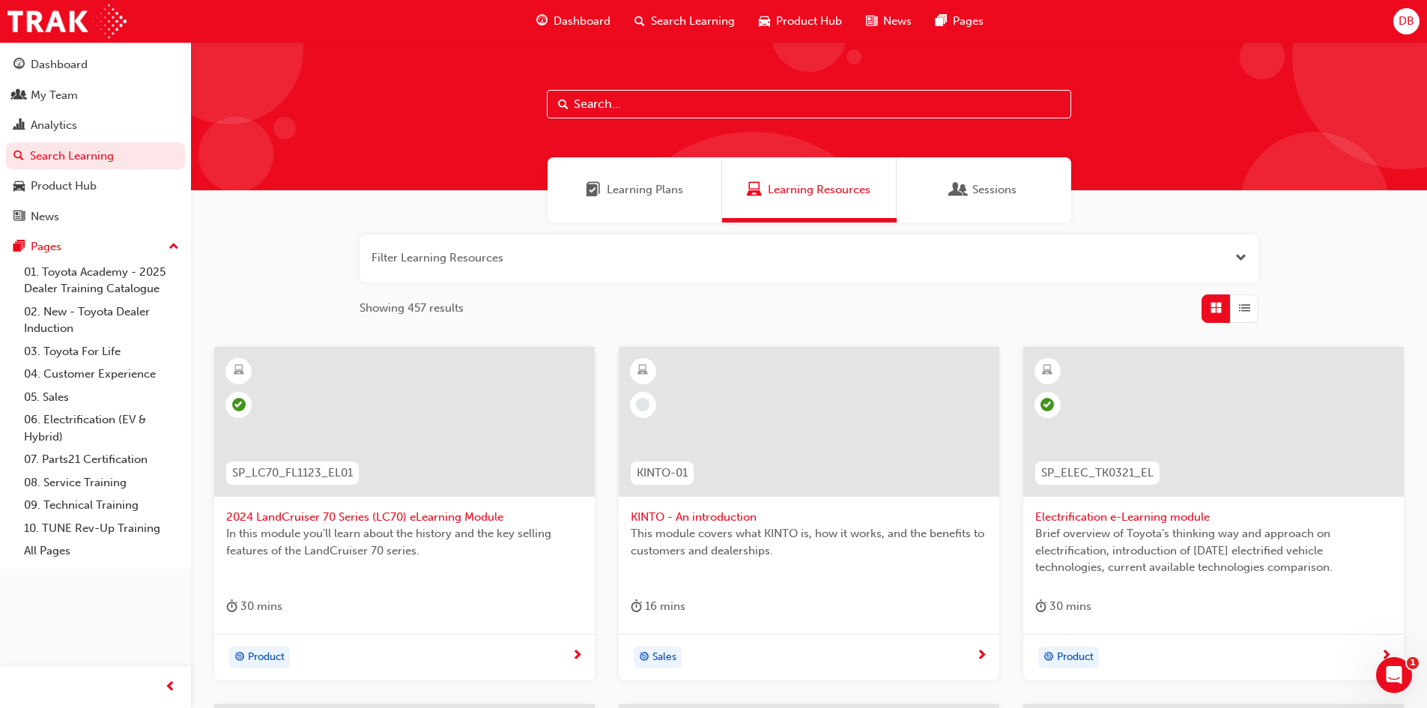
click at [620, 109] on input "text" at bounding box center [809, 104] width 524 height 28
type input "Leading Reignite"
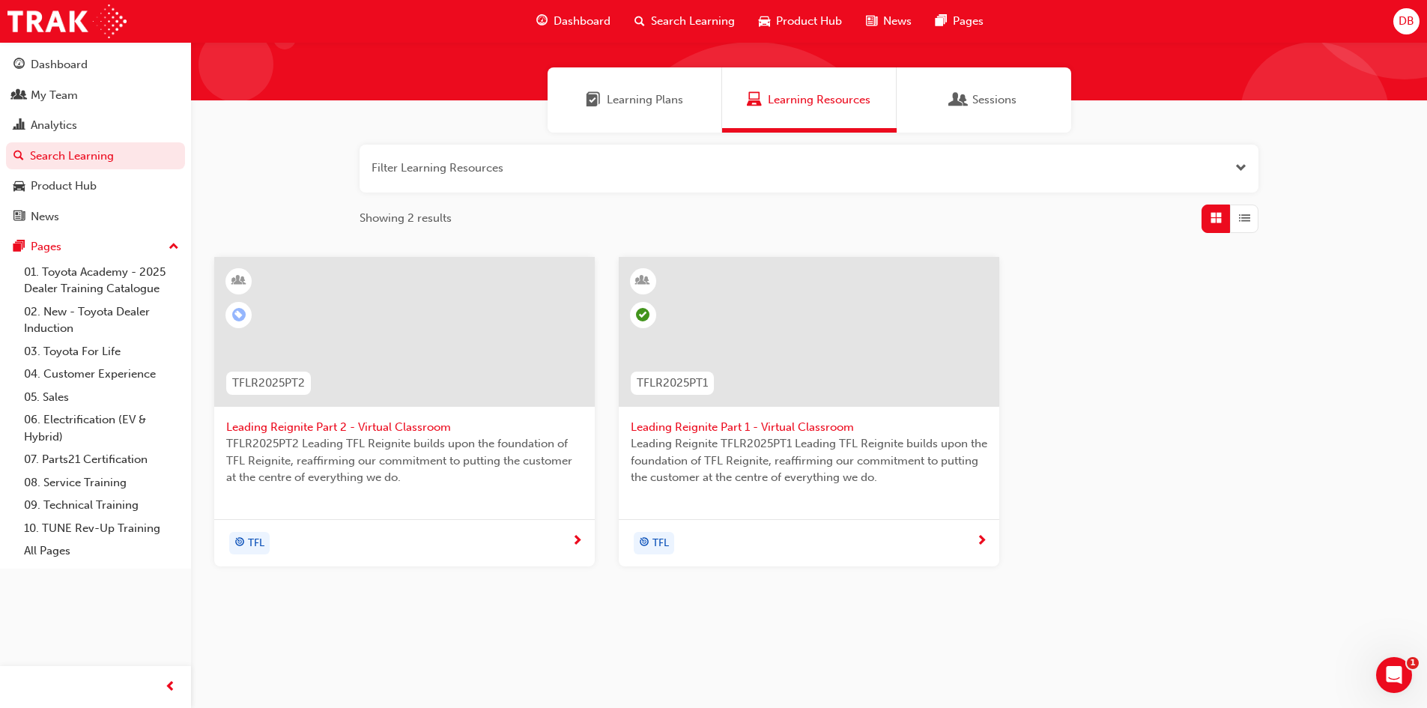
scroll to position [94, 0]
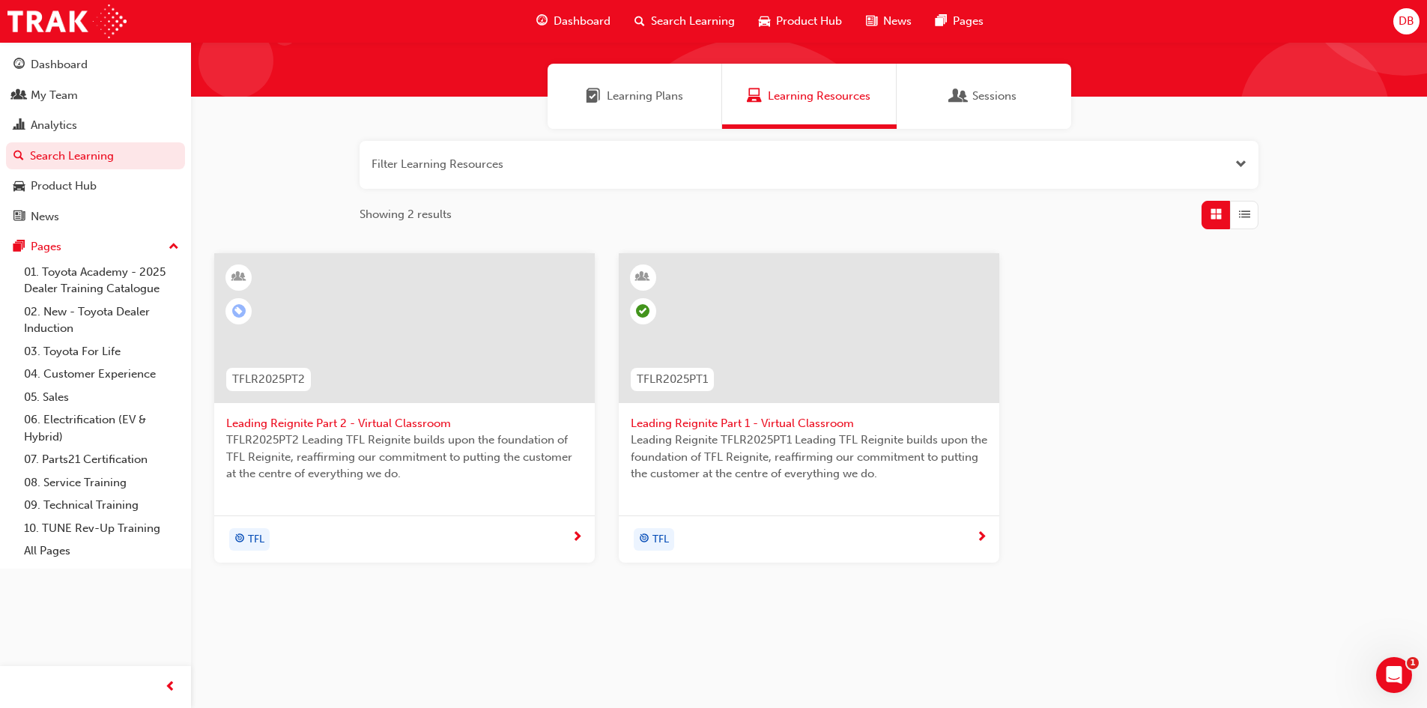
click at [817, 427] on span "Leading Reignite Part 1 - Virtual Classroom" at bounding box center [809, 423] width 357 height 17
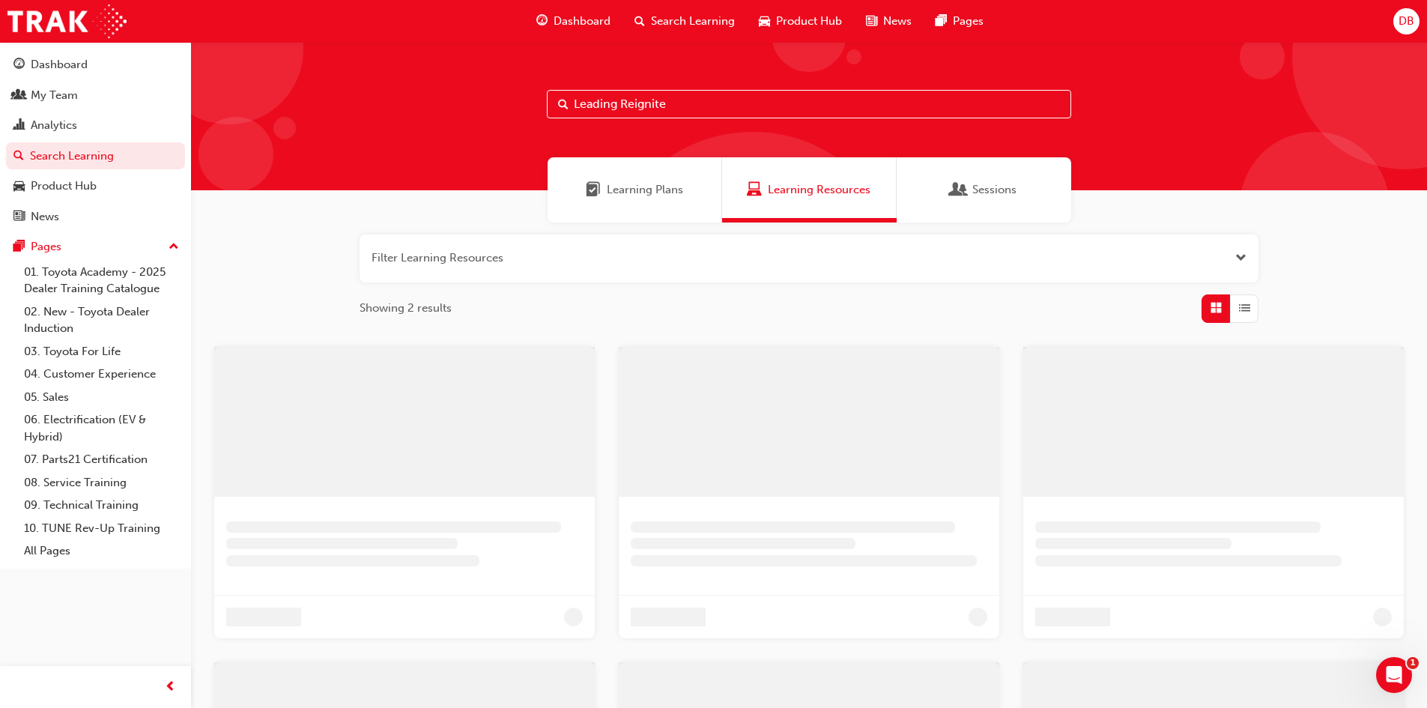
scroll to position [94, 0]
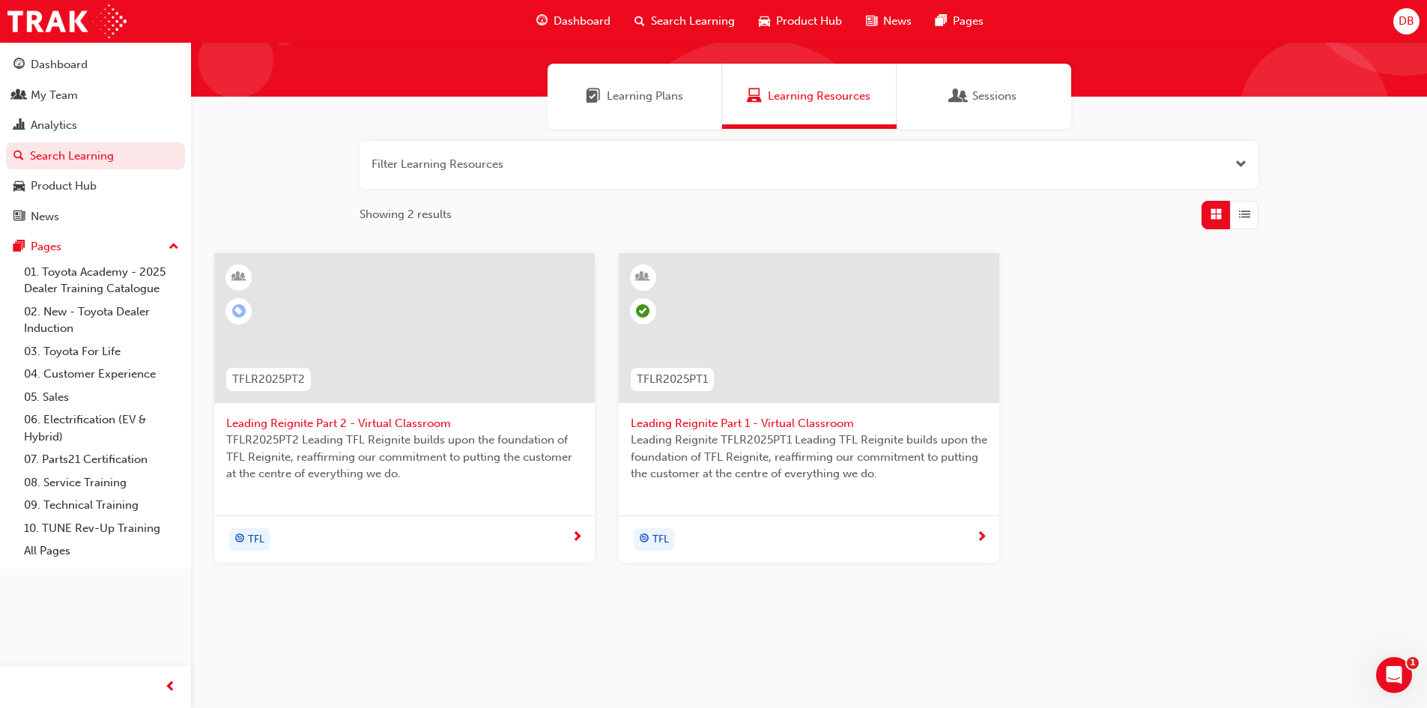
click at [493, 148] on button "button" at bounding box center [809, 165] width 899 height 48
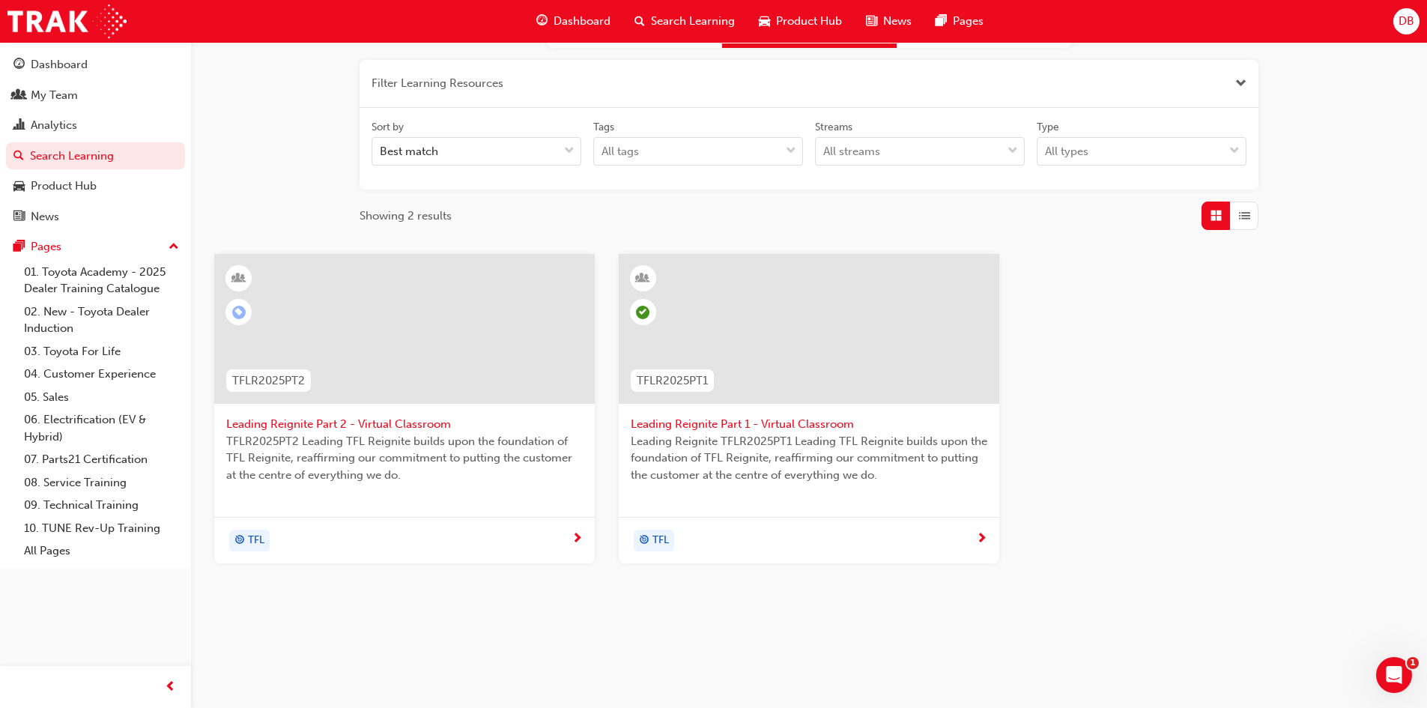
scroll to position [175, 0]
click at [390, 420] on span "Leading Reignite Part 2 - Virtual Classroom" at bounding box center [404, 423] width 357 height 17
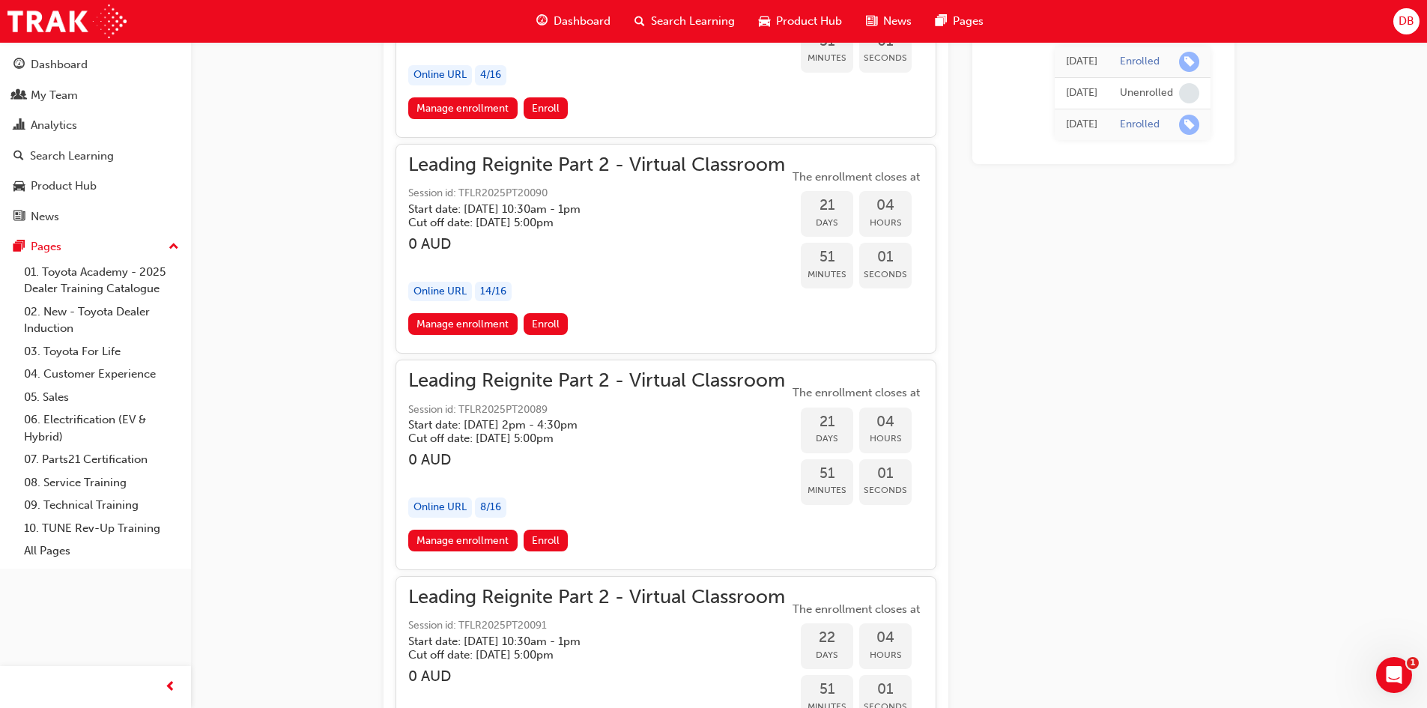
scroll to position [5300, 0]
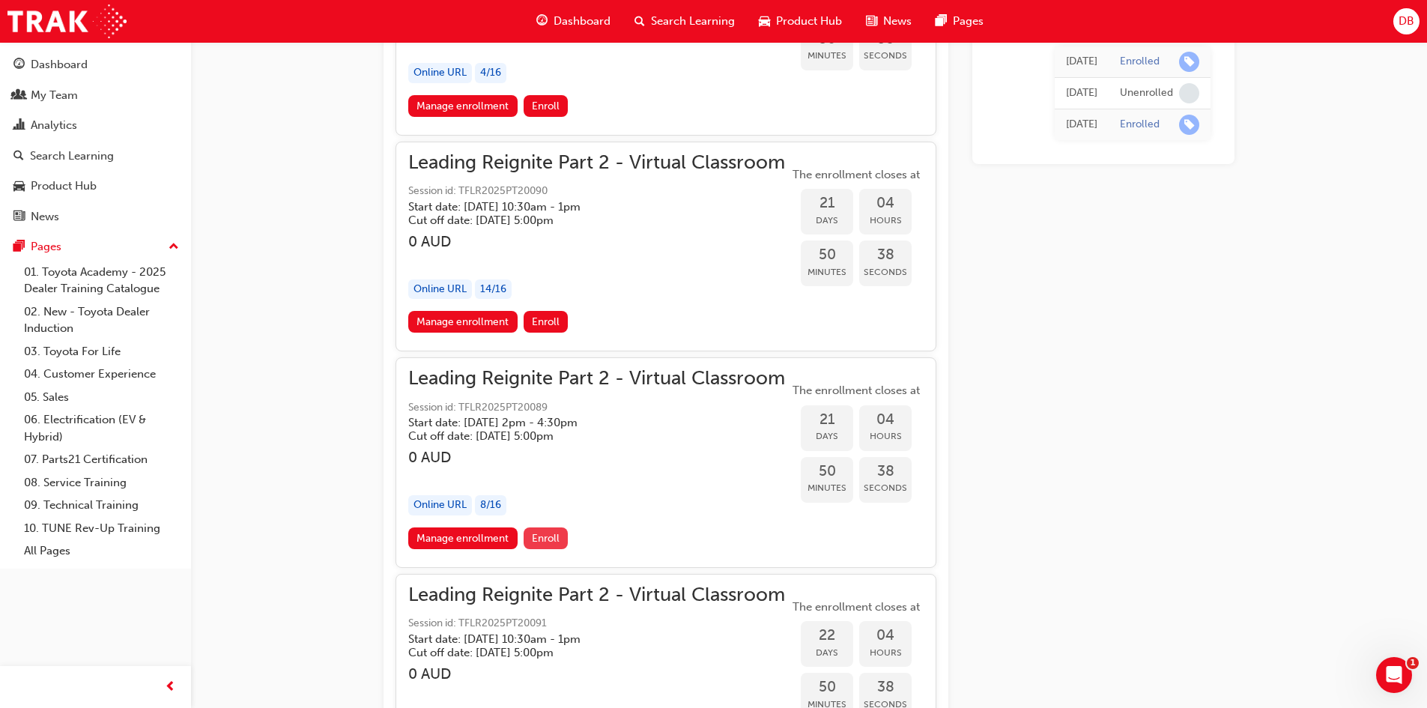
click at [551, 536] on span "Enroll" at bounding box center [546, 538] width 28 height 13
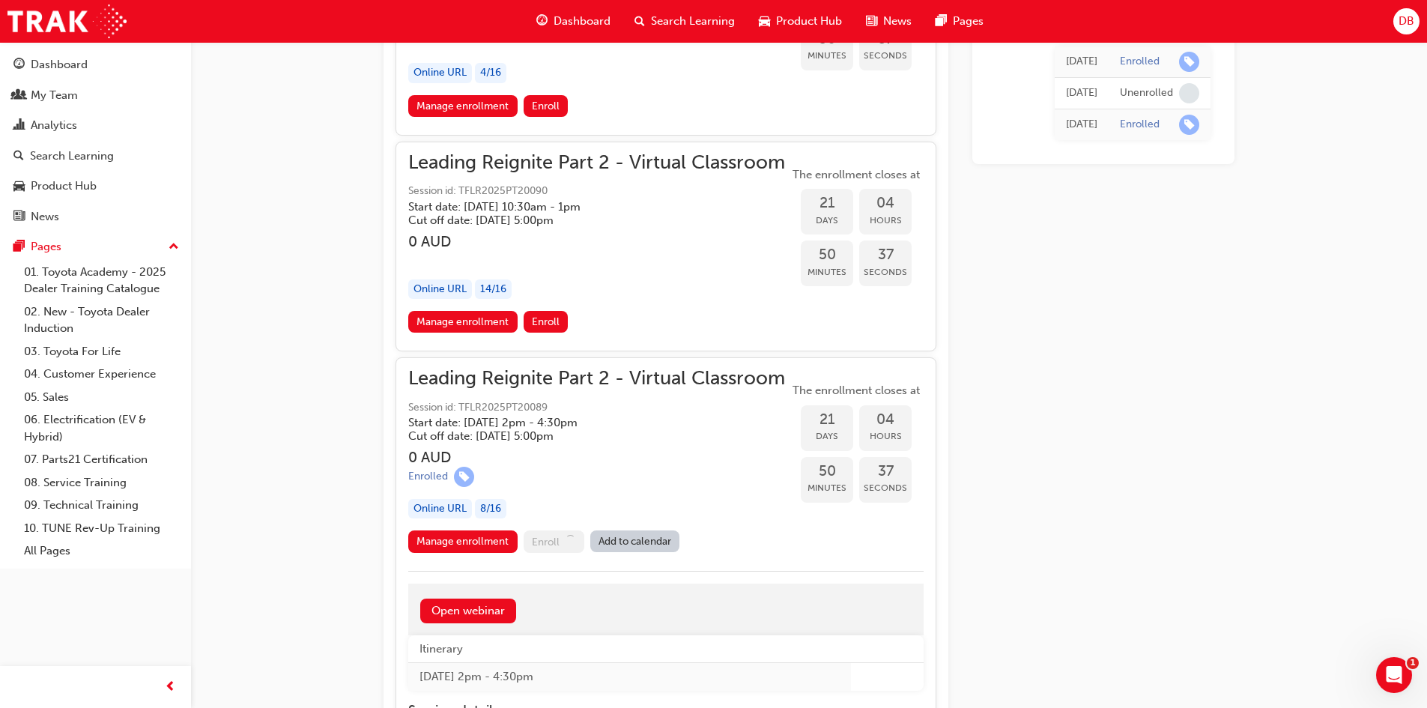
scroll to position [5450, 0]
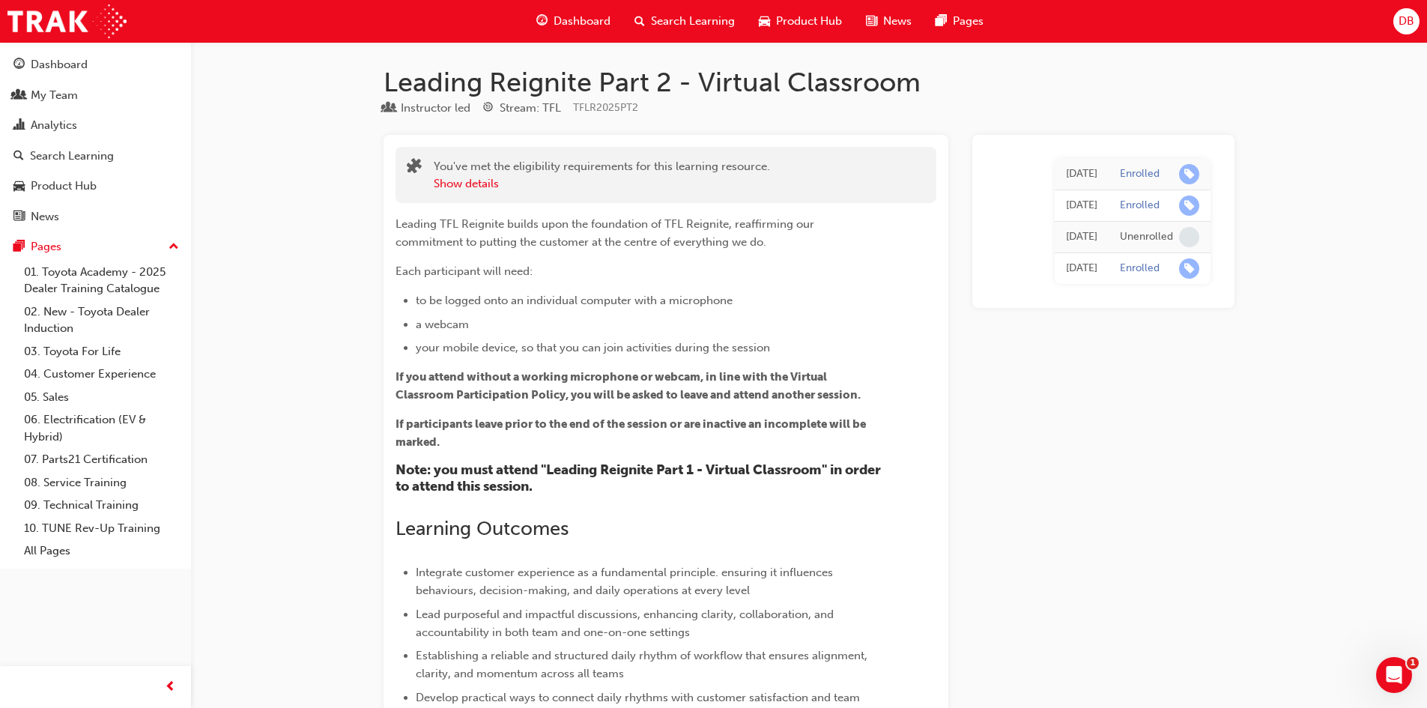
click at [1167, 167] on div "Enrolled" at bounding box center [1159, 174] width 79 height 20
click at [1191, 172] on span "learningRecordVerb_ENROLL-icon" at bounding box center [1189, 174] width 20 height 20
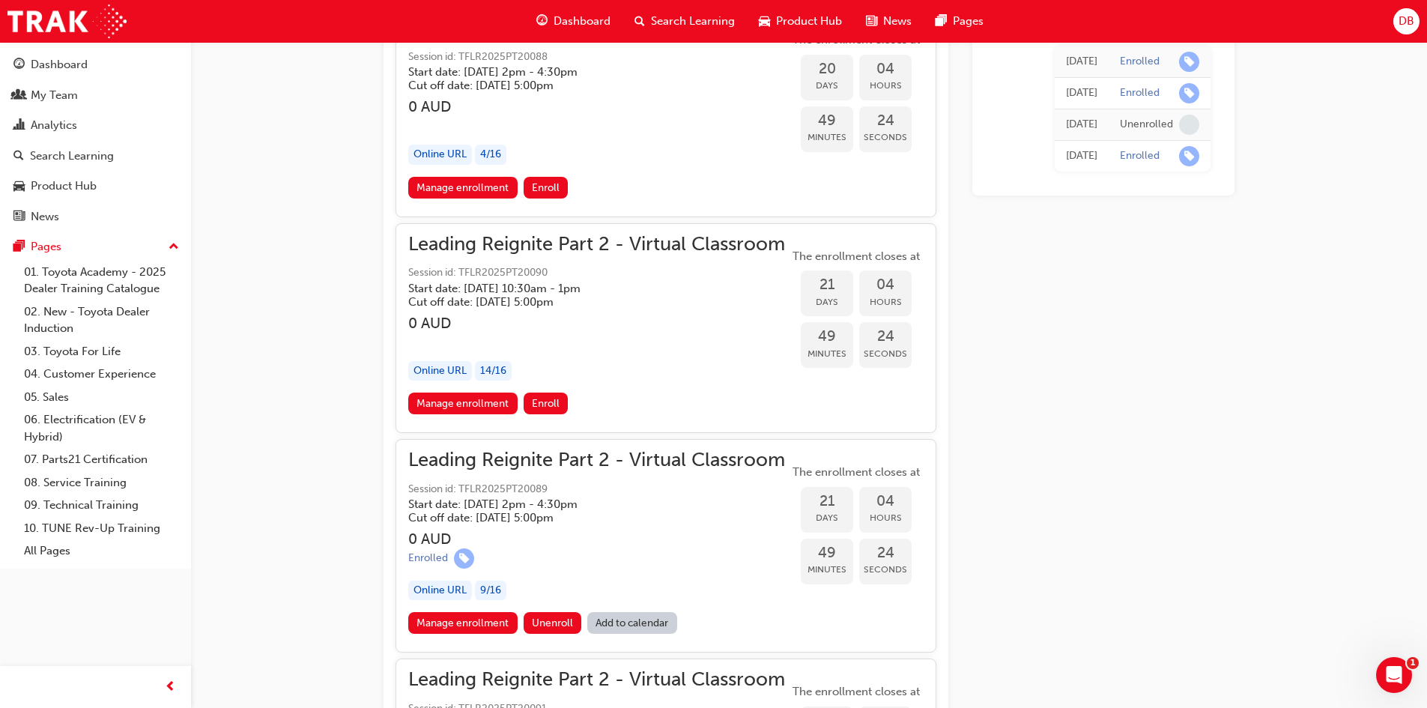
scroll to position [5245, 0]
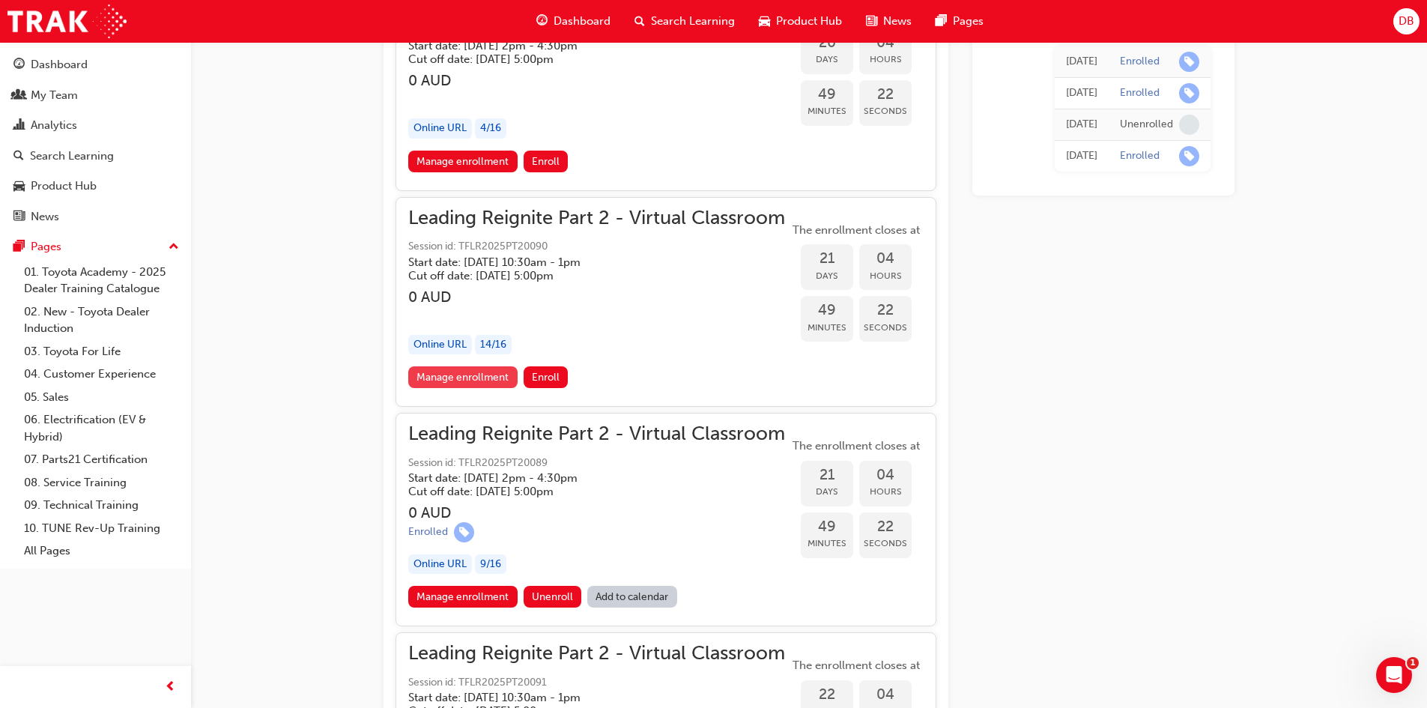
click at [490, 372] on link "Manage enrollment" at bounding box center [462, 377] width 109 height 22
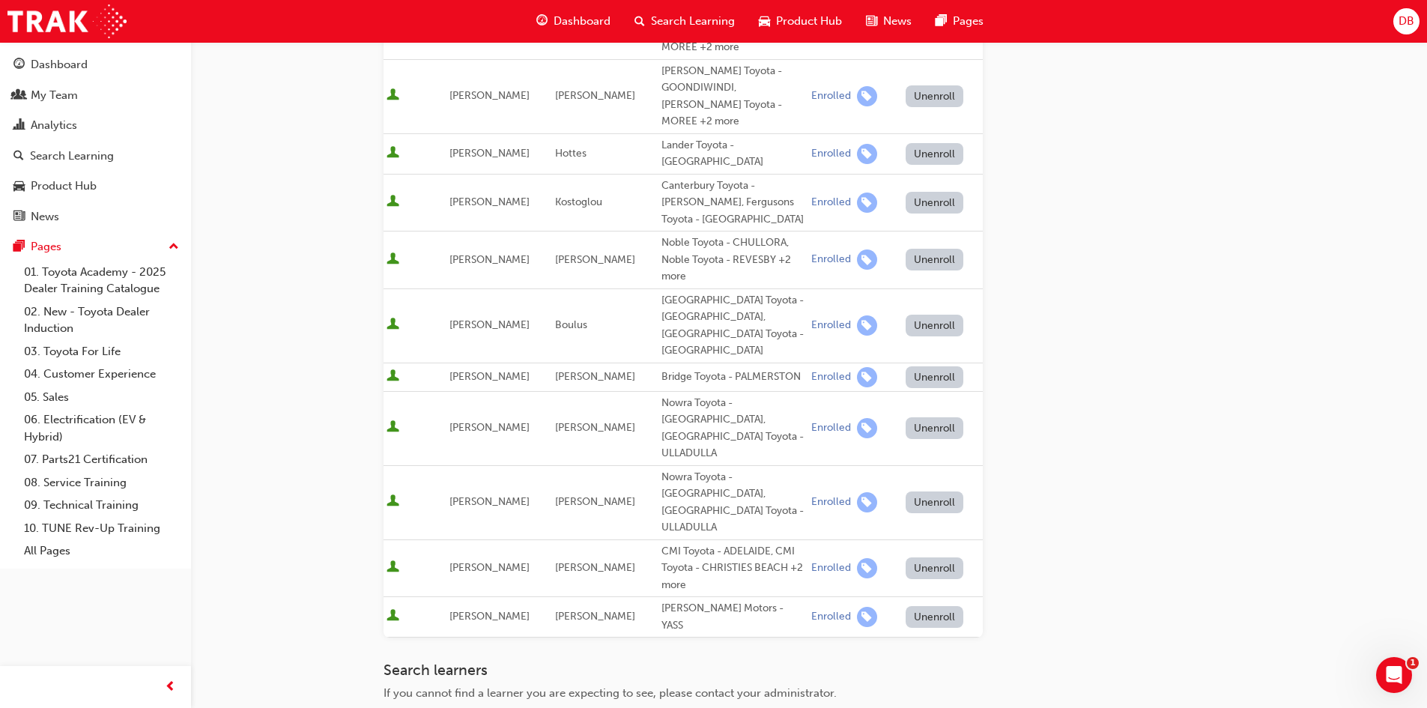
scroll to position [635, 0]
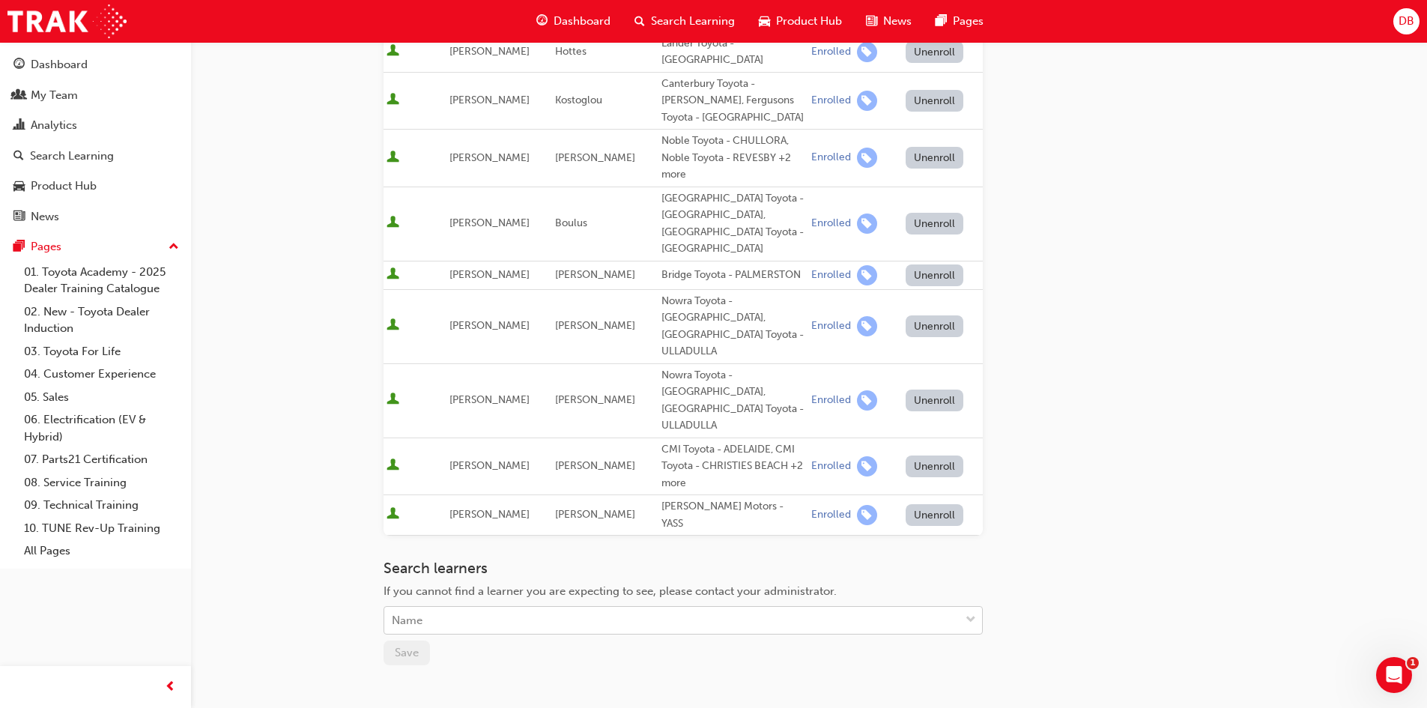
click at [538, 608] on div "Name" at bounding box center [671, 621] width 575 height 26
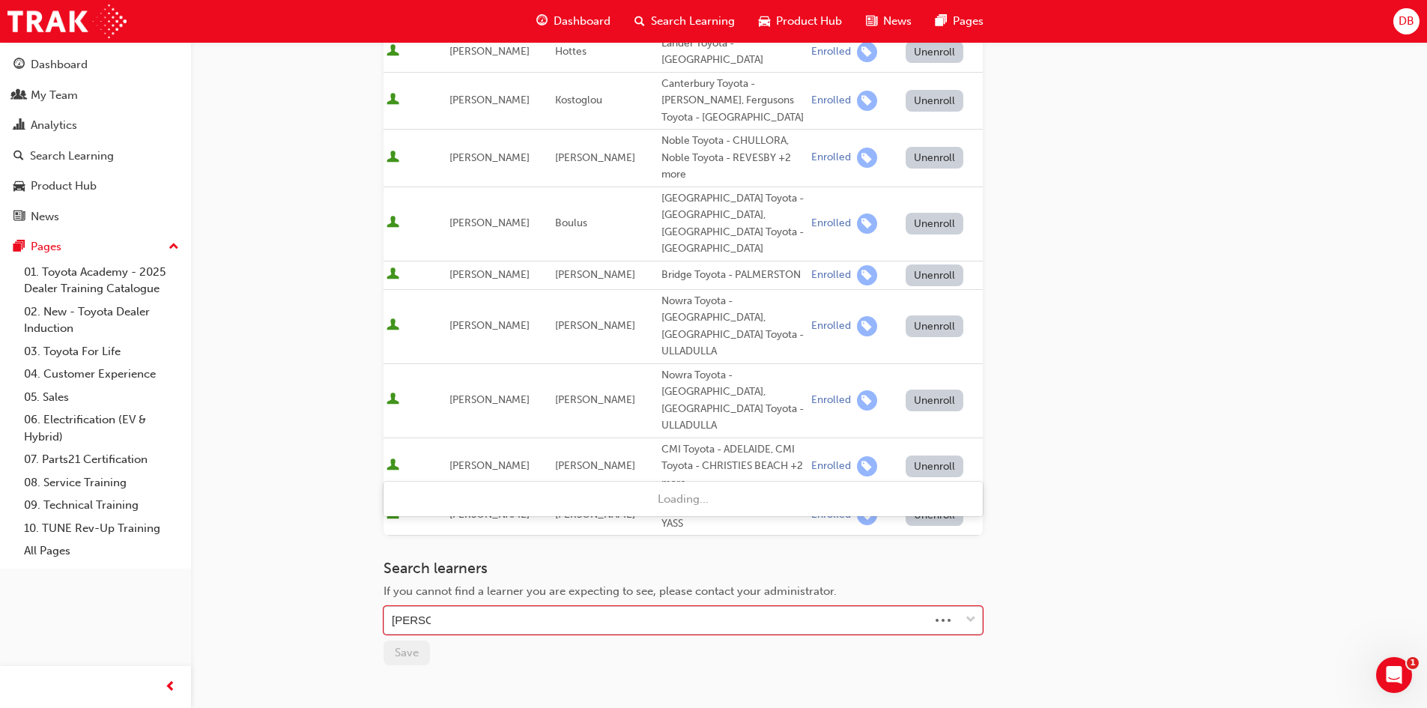
type input "[PERSON_NAME]"
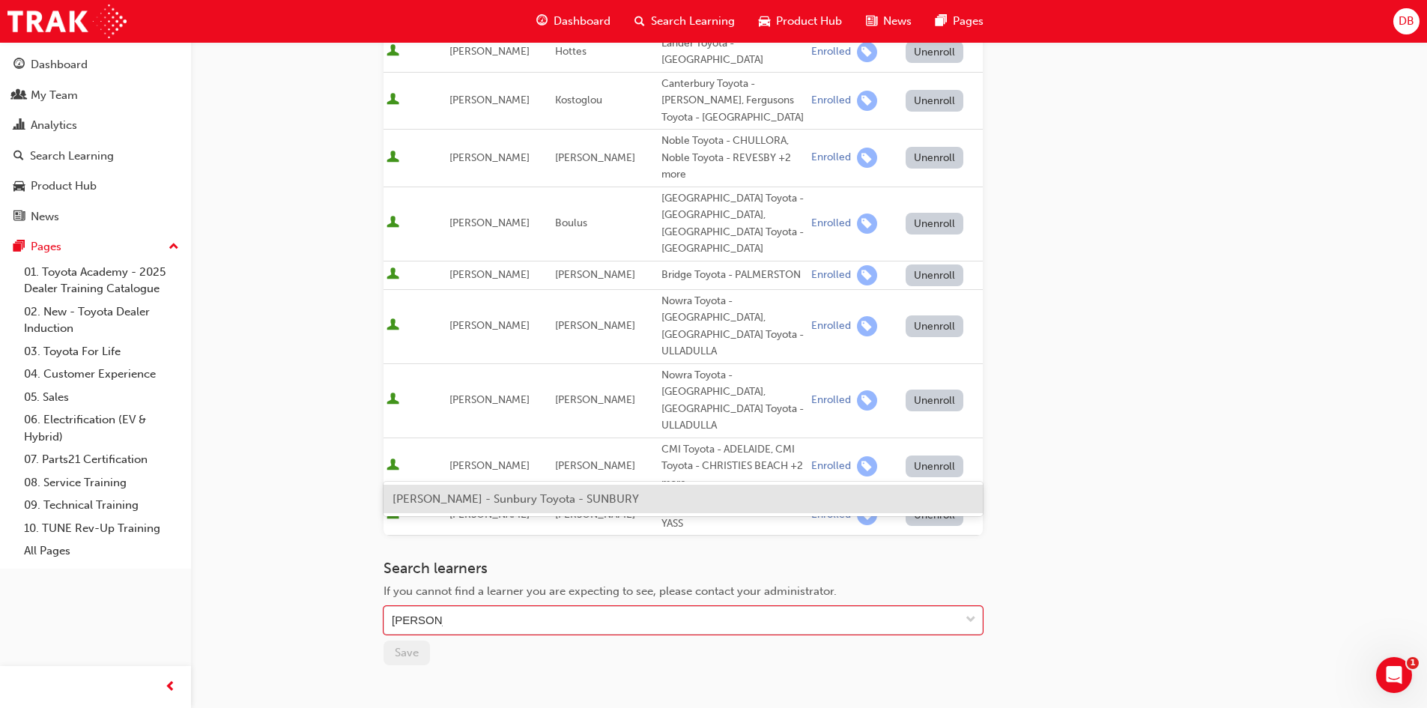
click at [509, 495] on span "[PERSON_NAME] - Sunbury Toyota - SUNBURY" at bounding box center [516, 498] width 247 height 13
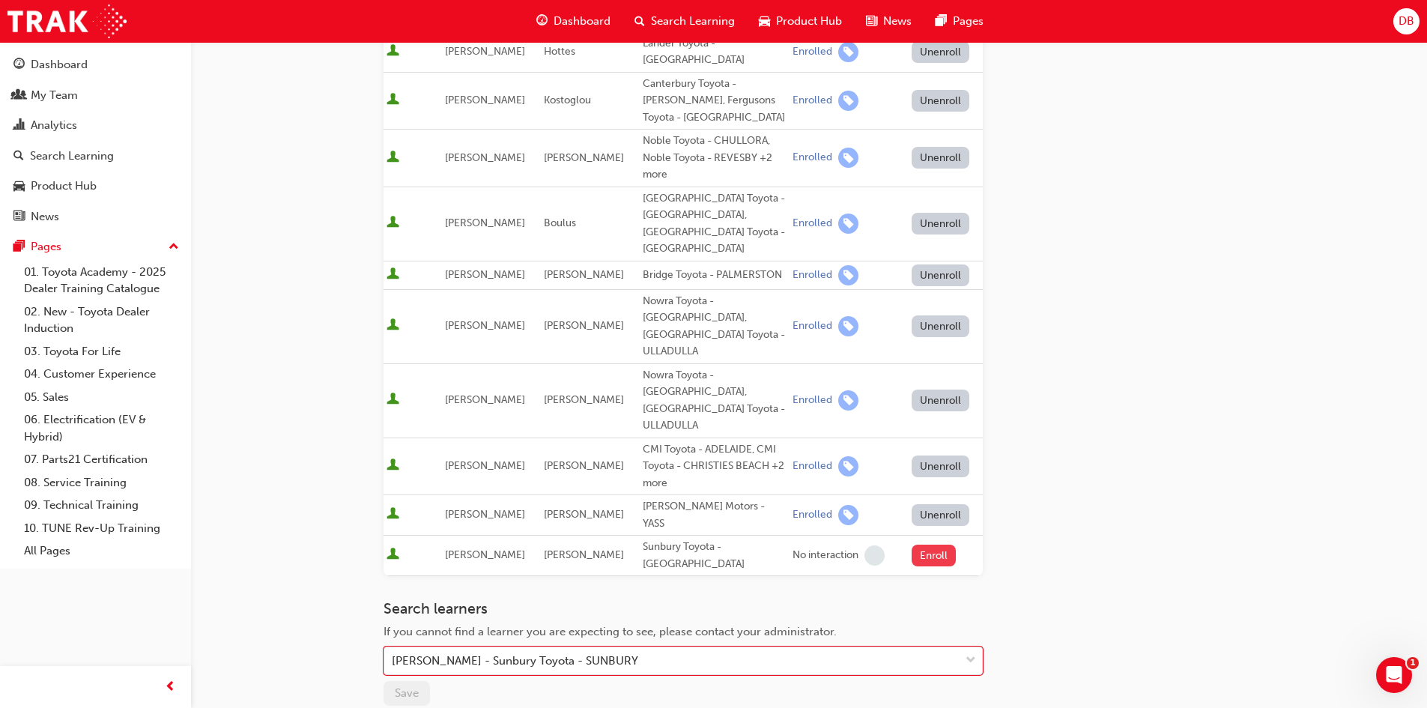
click at [919, 545] on button "Enroll" at bounding box center [934, 556] width 45 height 22
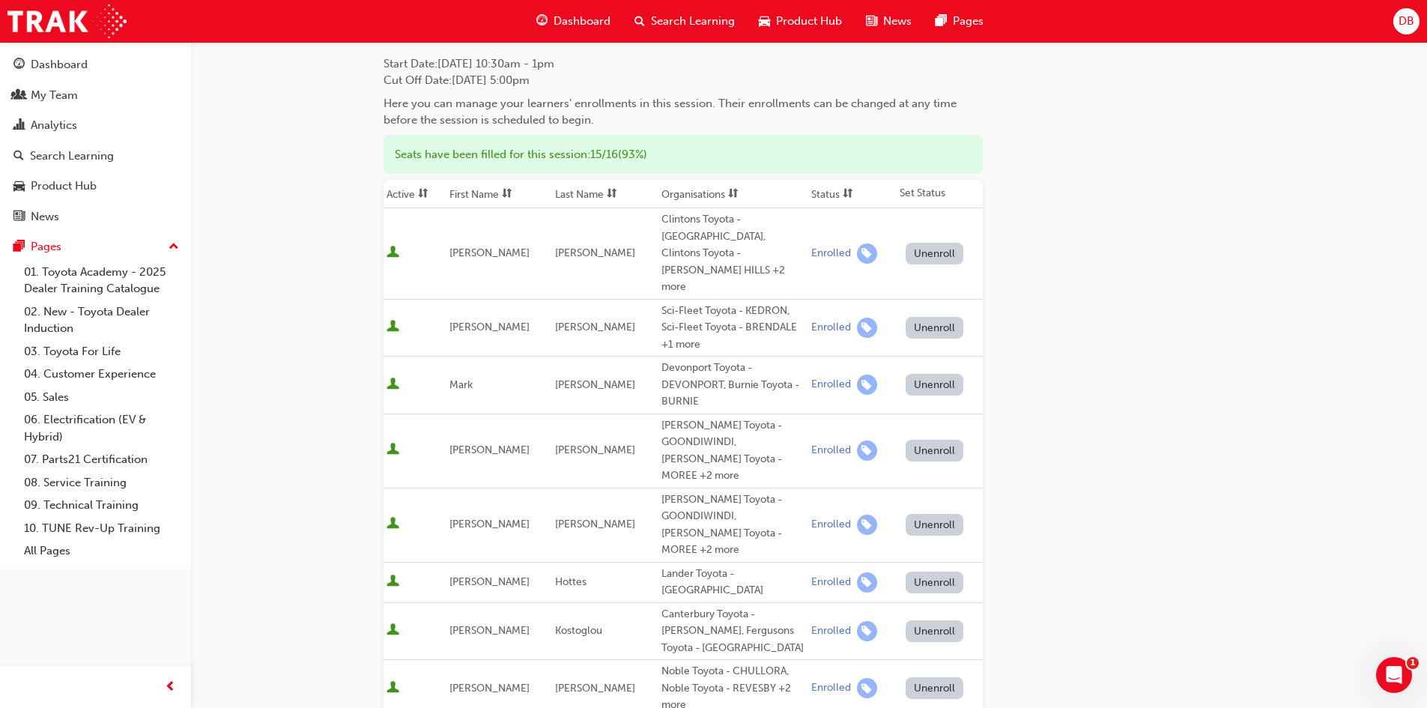
scroll to position [0, 0]
